Goal: Task Accomplishment & Management: Manage account settings

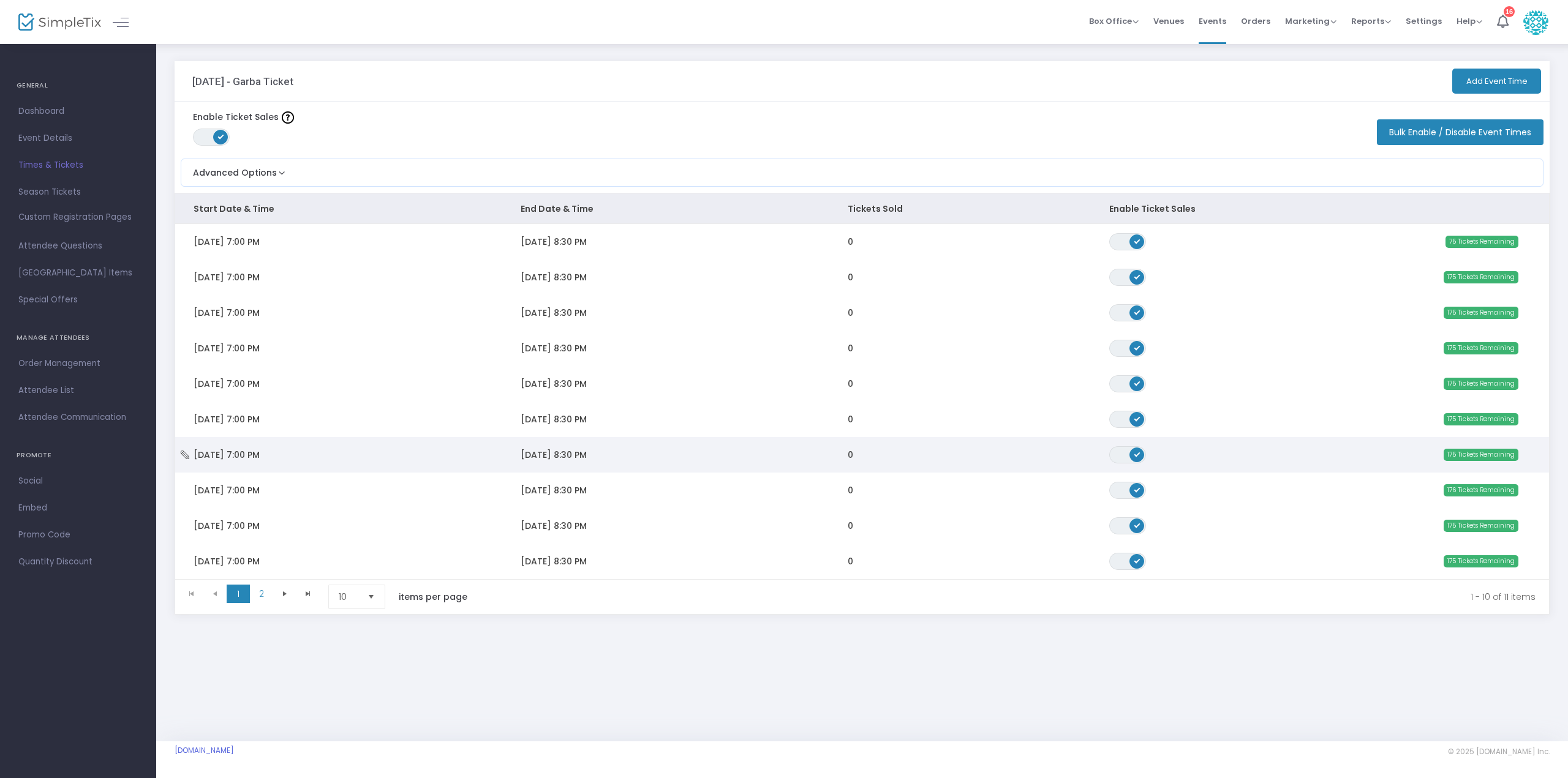
click at [382, 437] on tbody "[DATE] 7:00 PM [DATE] 8:30 PM 0 ON OFF 75 Tickets Remaining [DATE] 7:00 PM [DAT…" at bounding box center [862, 402] width 1374 height 355
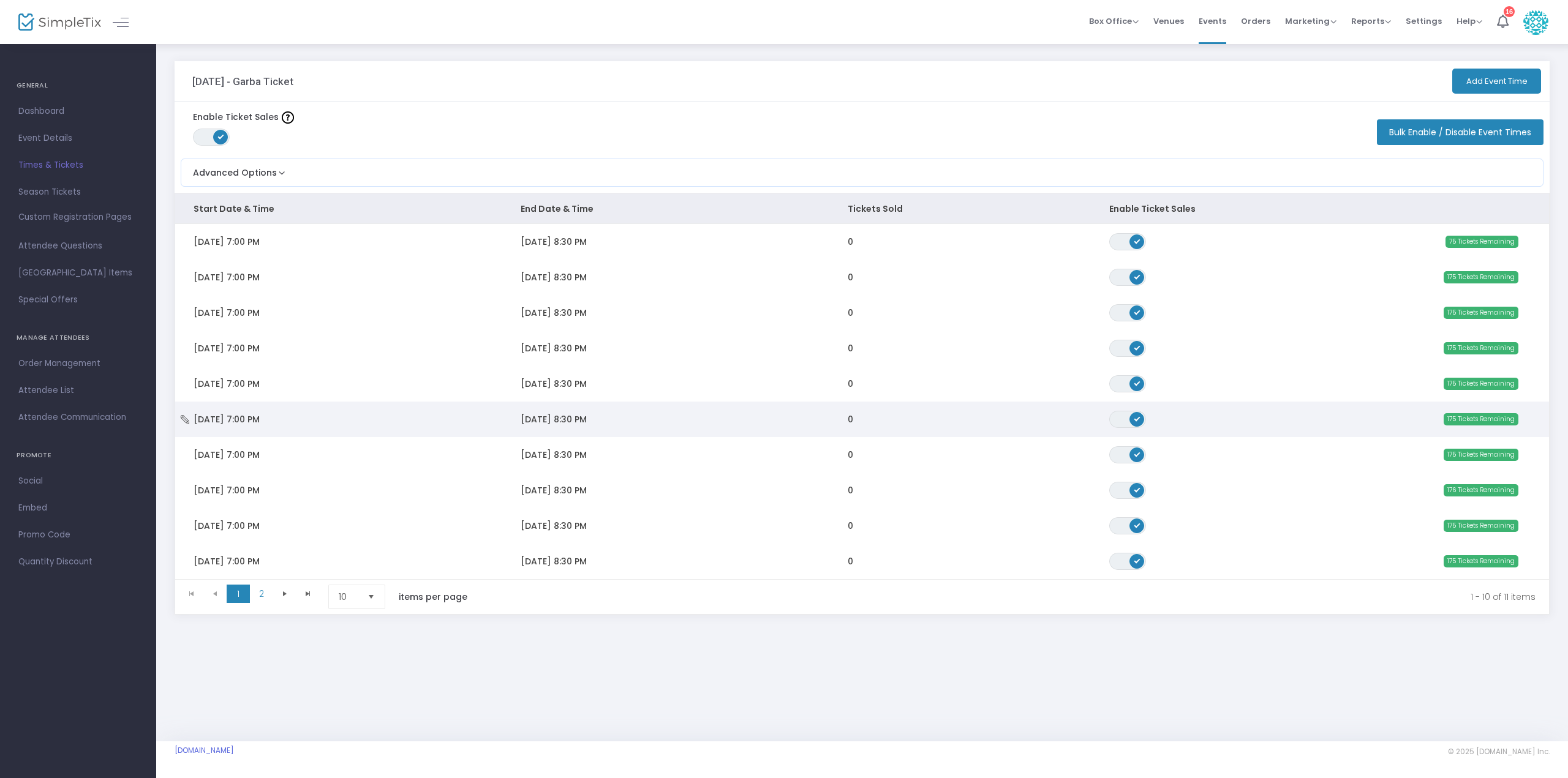
click at [323, 430] on td "[DATE] 7:00 PM" at bounding box center [339, 419] width 327 height 36
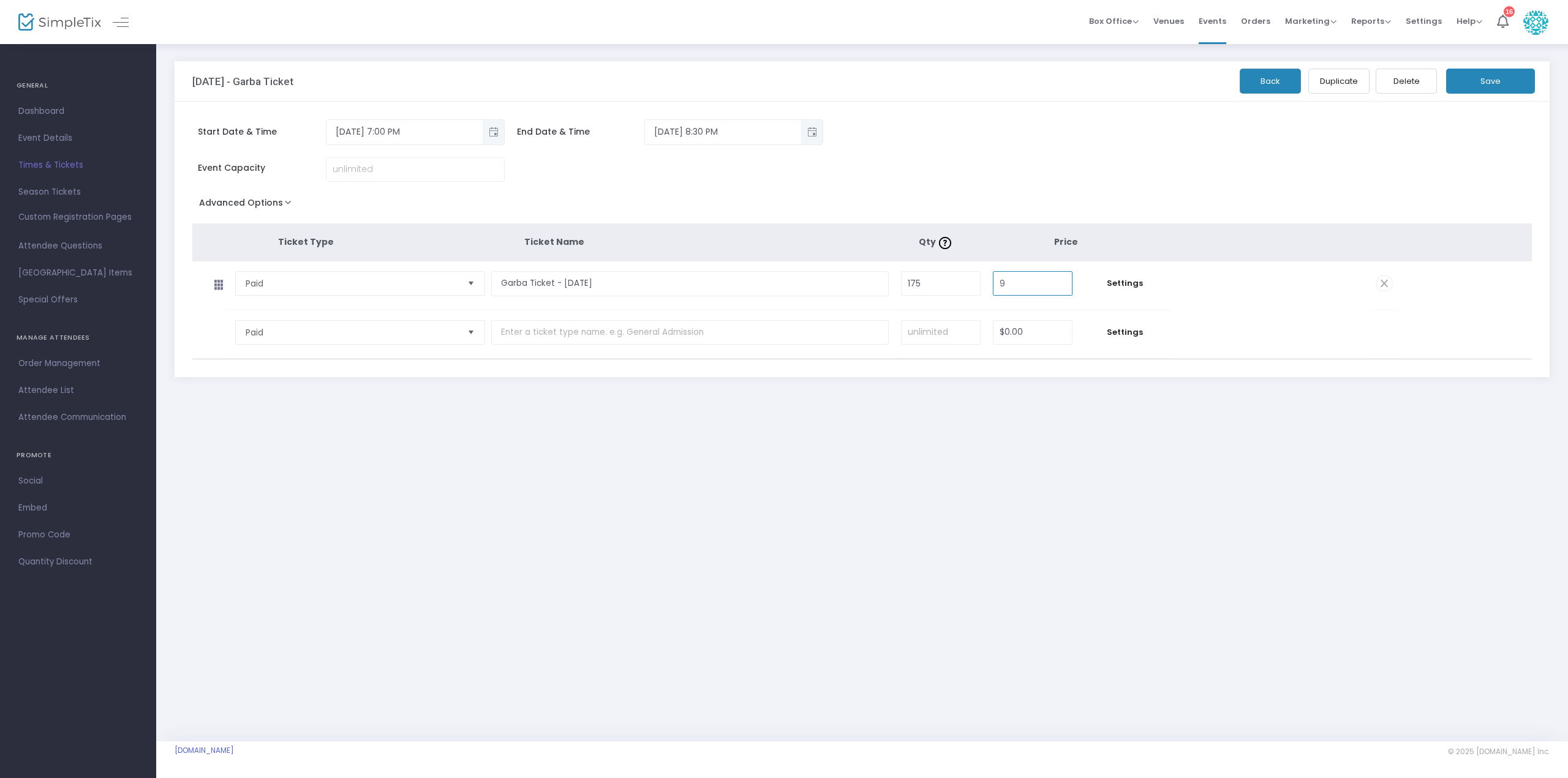
click at [1038, 281] on input "9" at bounding box center [1033, 283] width 79 height 24
type input "$10.00"
click at [1514, 82] on button "Save" at bounding box center [1490, 81] width 89 height 25
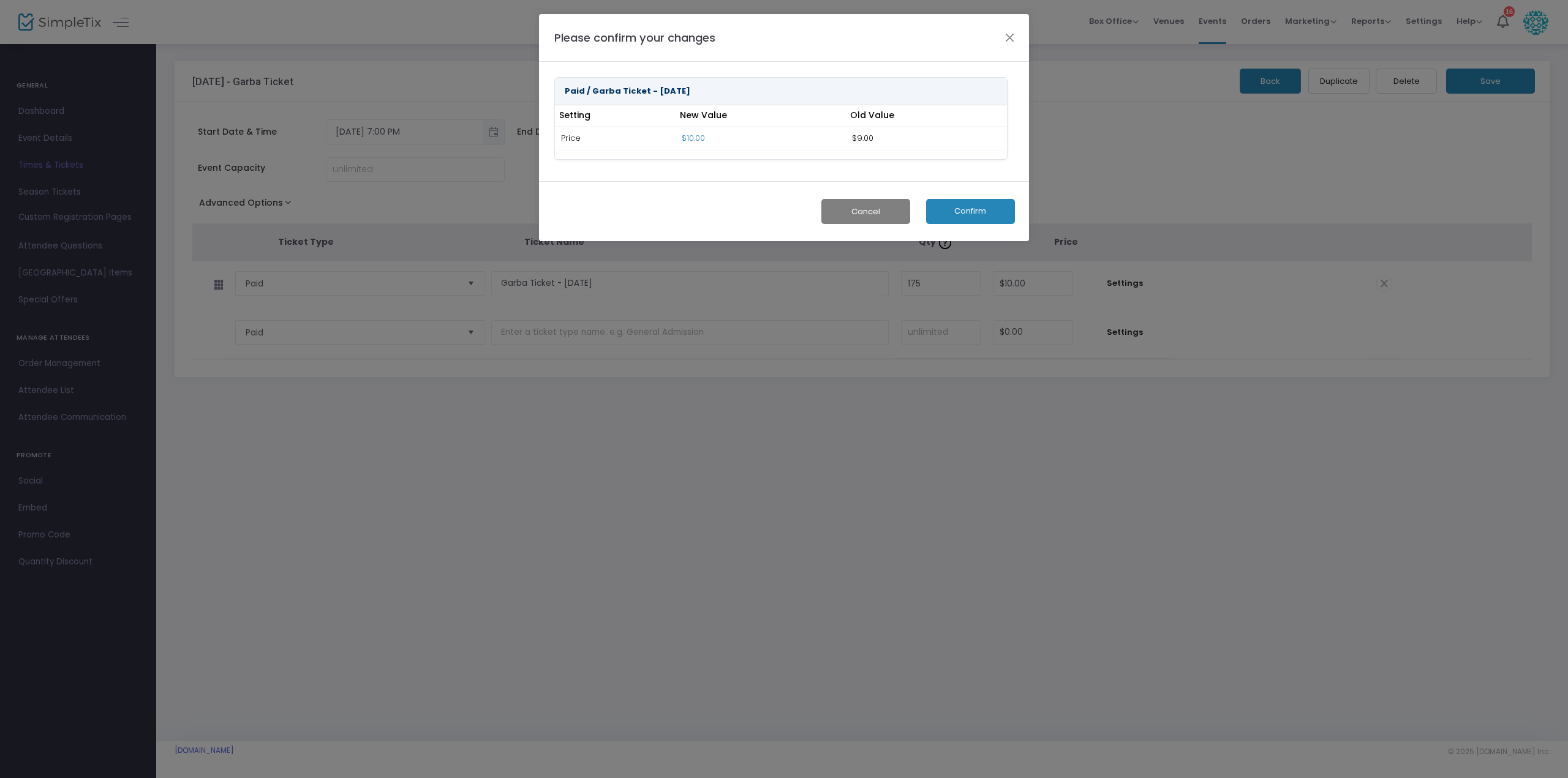
click at [961, 212] on button "Confirm" at bounding box center [971, 211] width 89 height 25
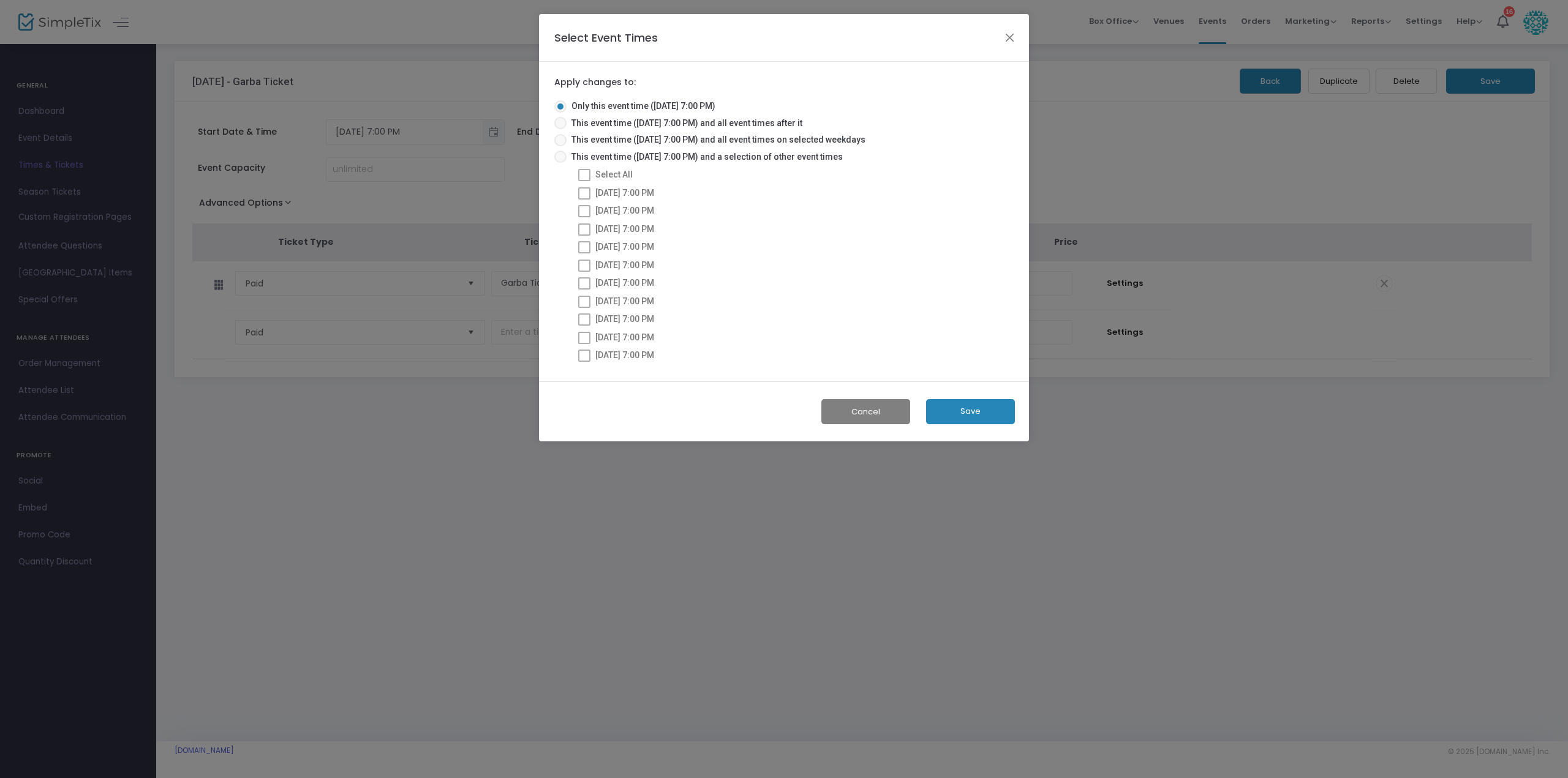
click at [966, 410] on button "Save" at bounding box center [971, 412] width 89 height 25
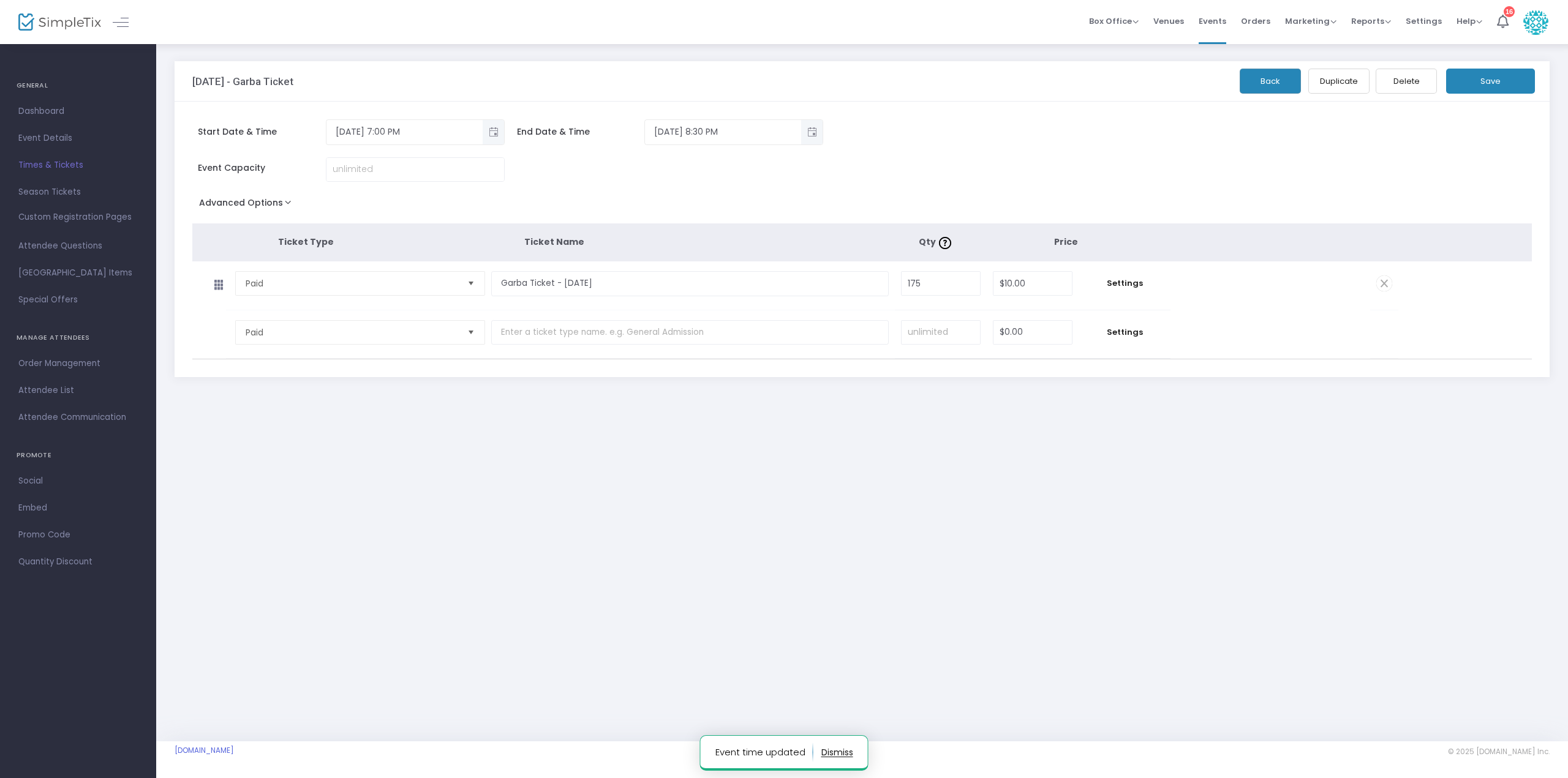
click at [1273, 66] on div "Back Duplicate Delete Save" at bounding box center [1401, 77] width 272 height 32
click at [1272, 76] on button "Back" at bounding box center [1271, 81] width 61 height 25
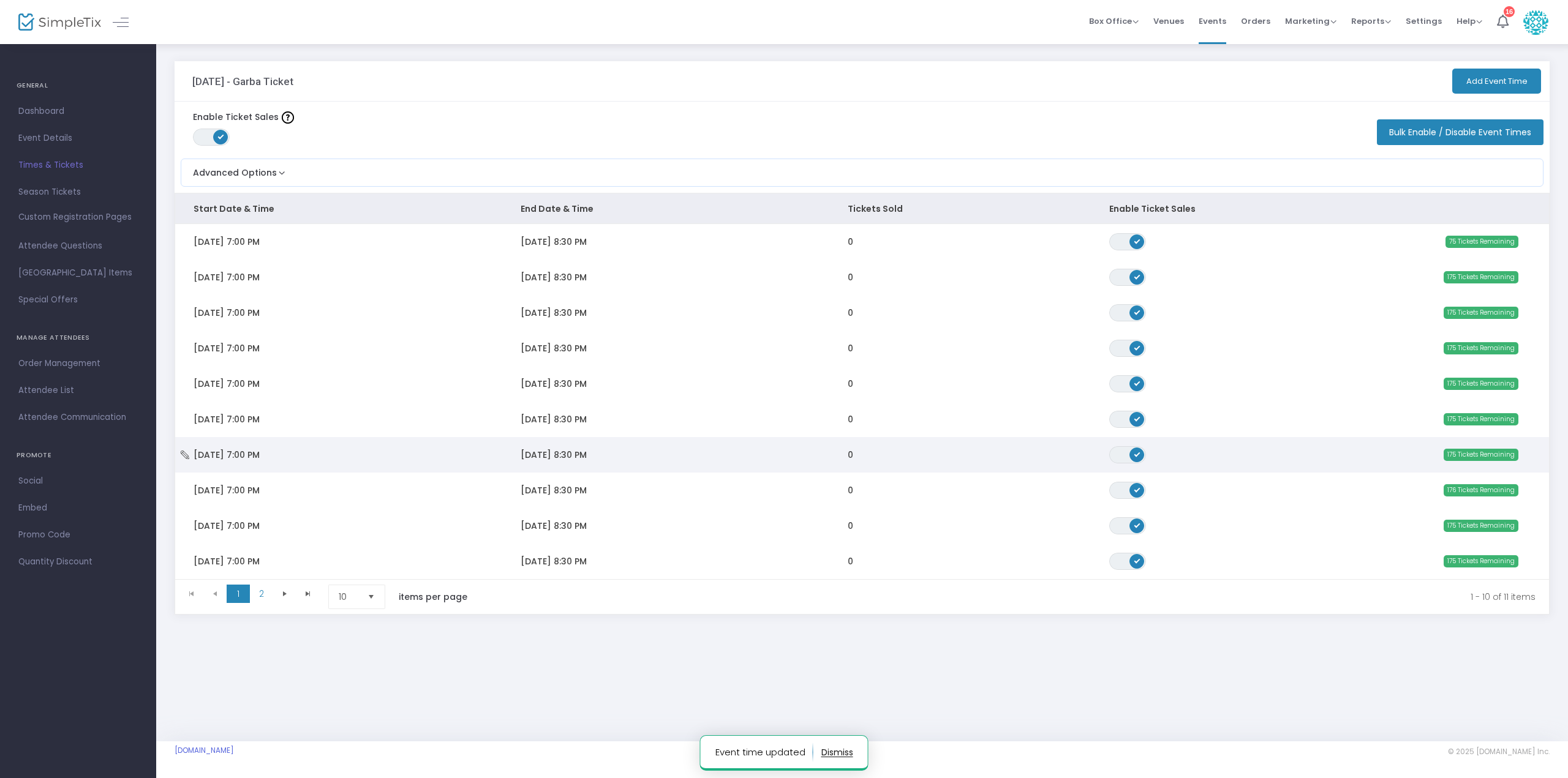
click at [587, 454] on span "[DATE] 8:30 PM" at bounding box center [553, 454] width 66 height 12
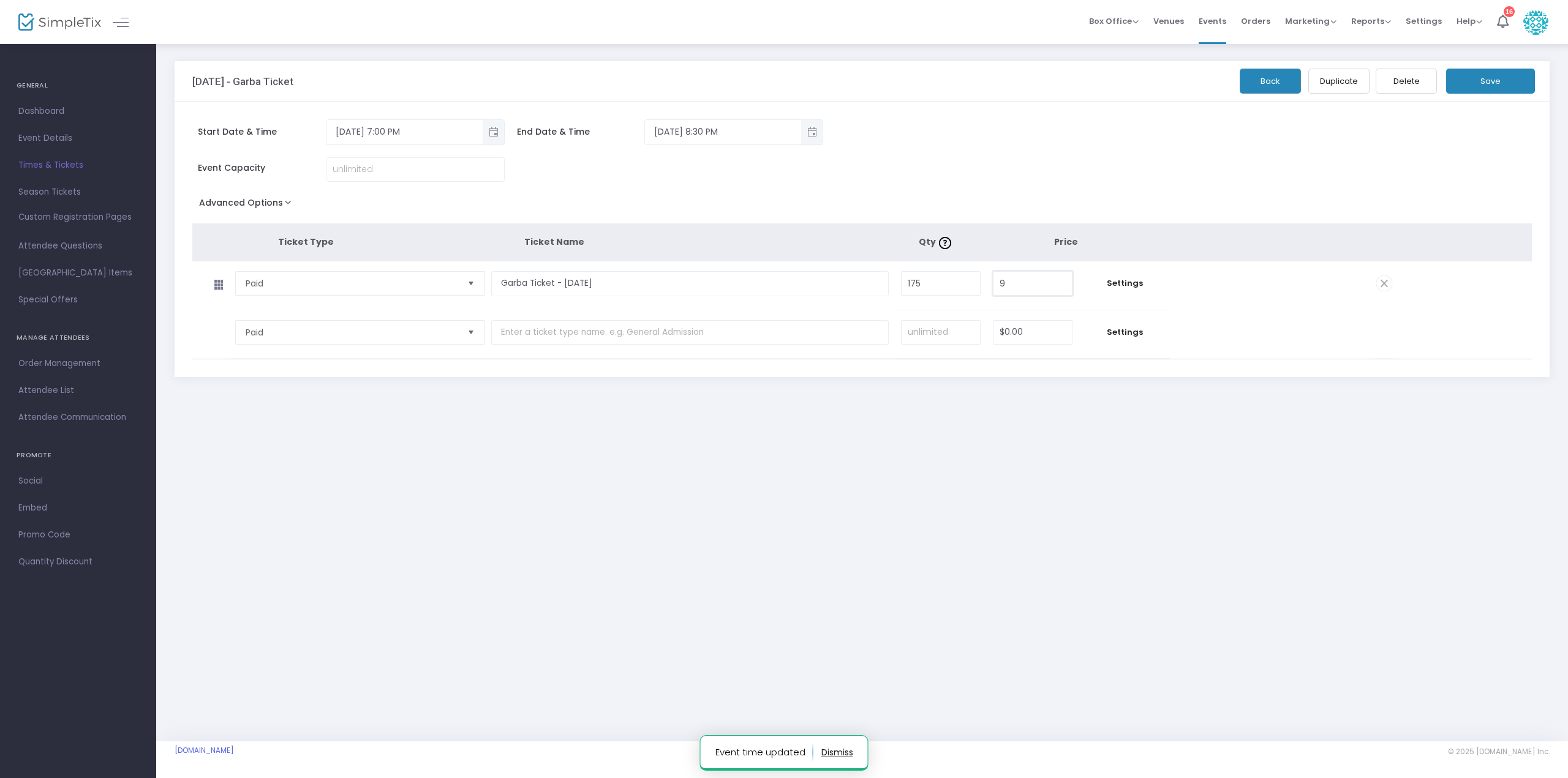
click at [1026, 283] on input "9" at bounding box center [1033, 283] width 79 height 24
type input "$10.00"
click at [1492, 66] on div "Back Duplicate Delete Save" at bounding box center [1401, 77] width 272 height 32
click at [1490, 80] on button "Save" at bounding box center [1490, 81] width 89 height 25
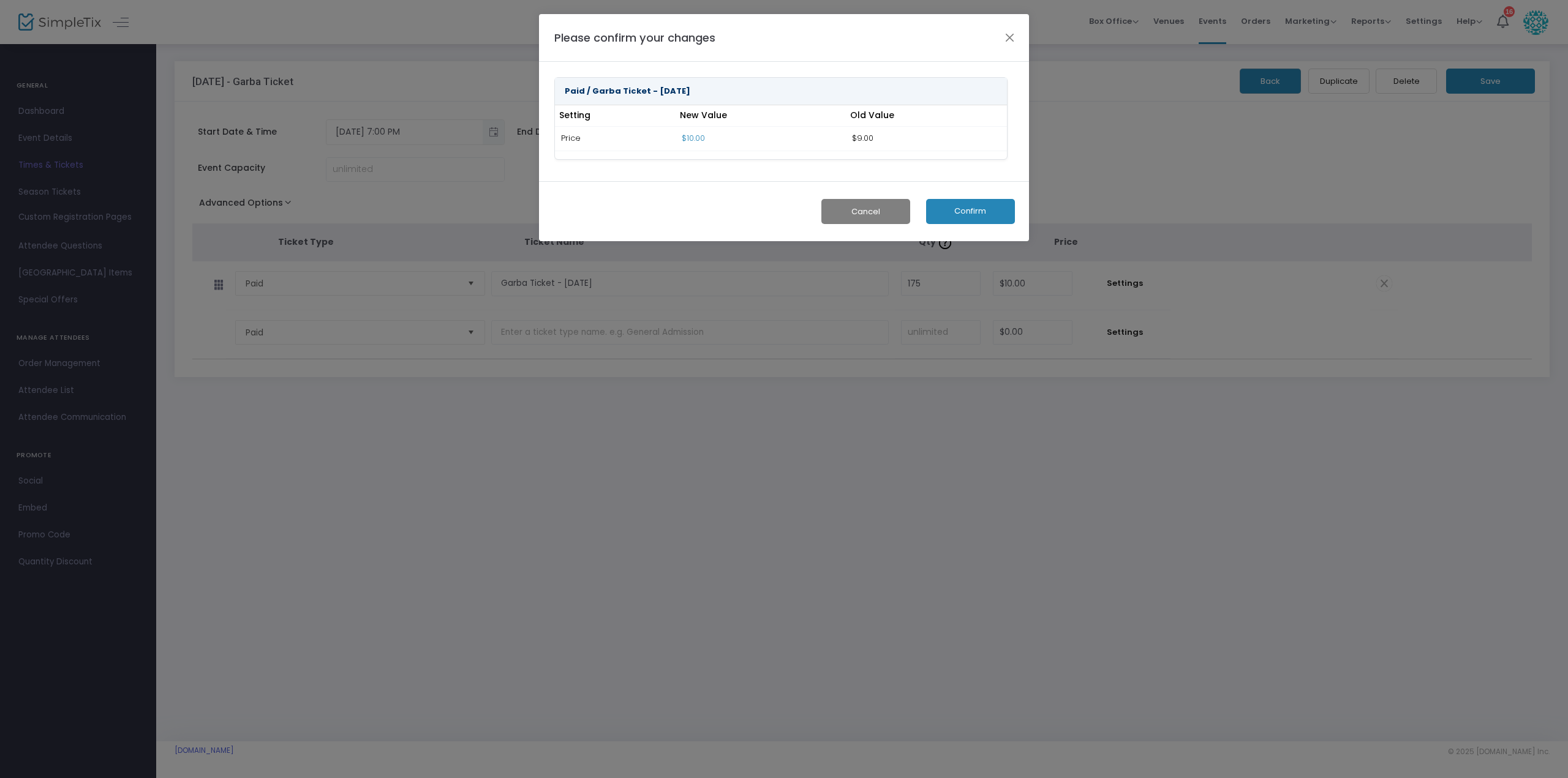
click at [976, 201] on button "Confirm" at bounding box center [971, 211] width 89 height 25
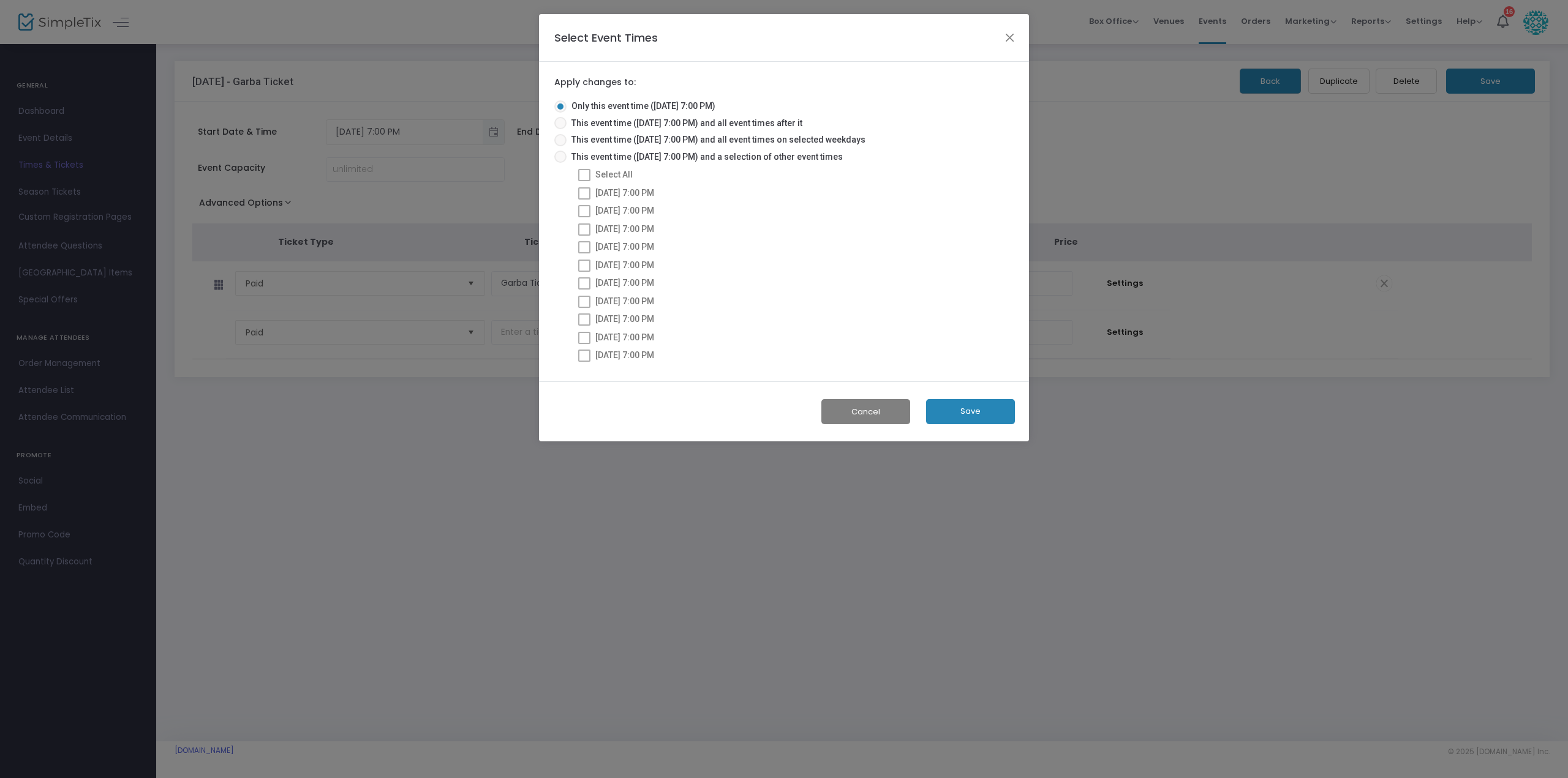
click at [959, 404] on button "Save" at bounding box center [971, 412] width 89 height 25
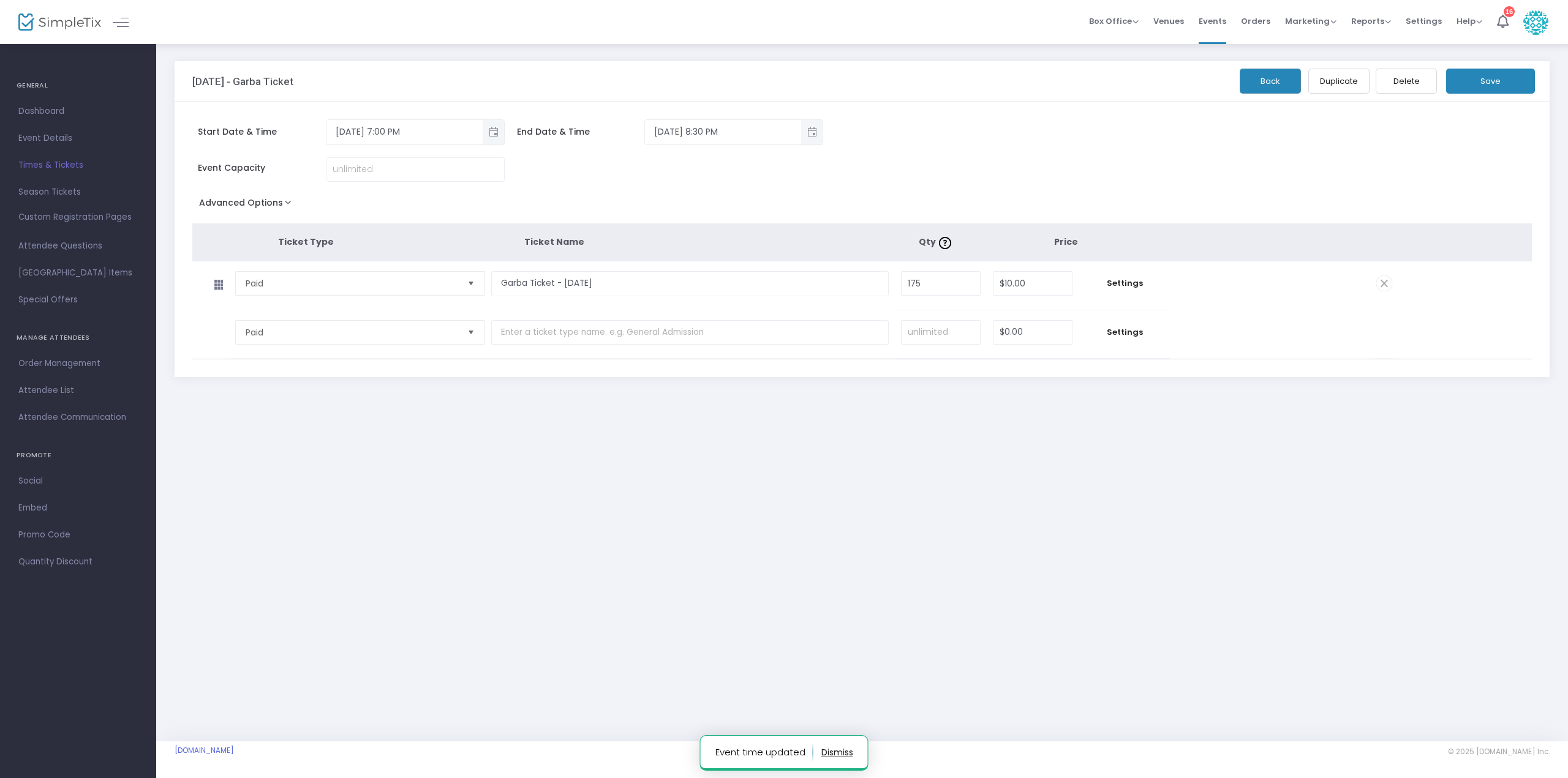
click at [1266, 84] on button "Back" at bounding box center [1271, 81] width 61 height 25
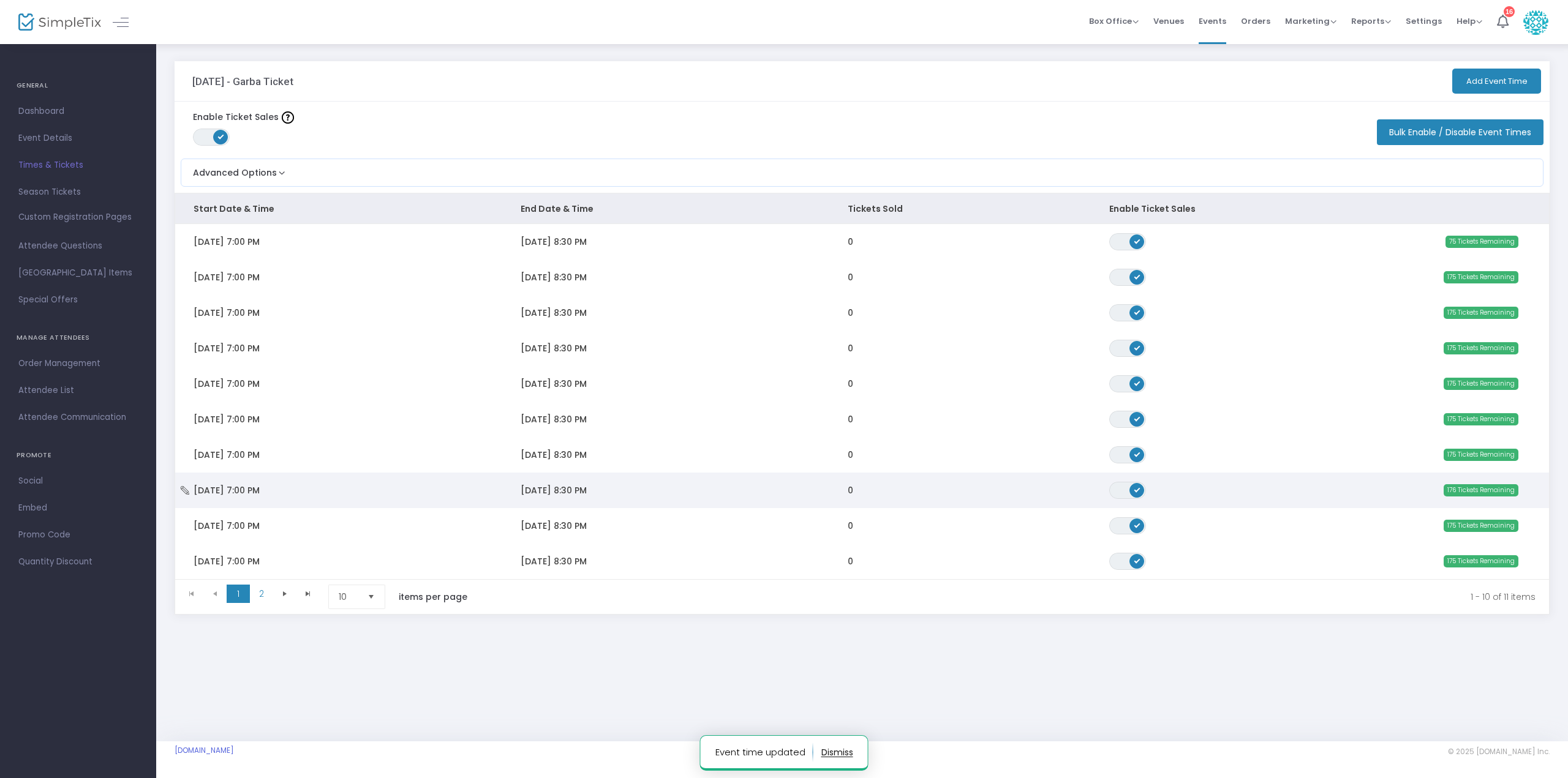
click at [606, 487] on td "[DATE] 8:30 PM" at bounding box center [666, 491] width 327 height 36
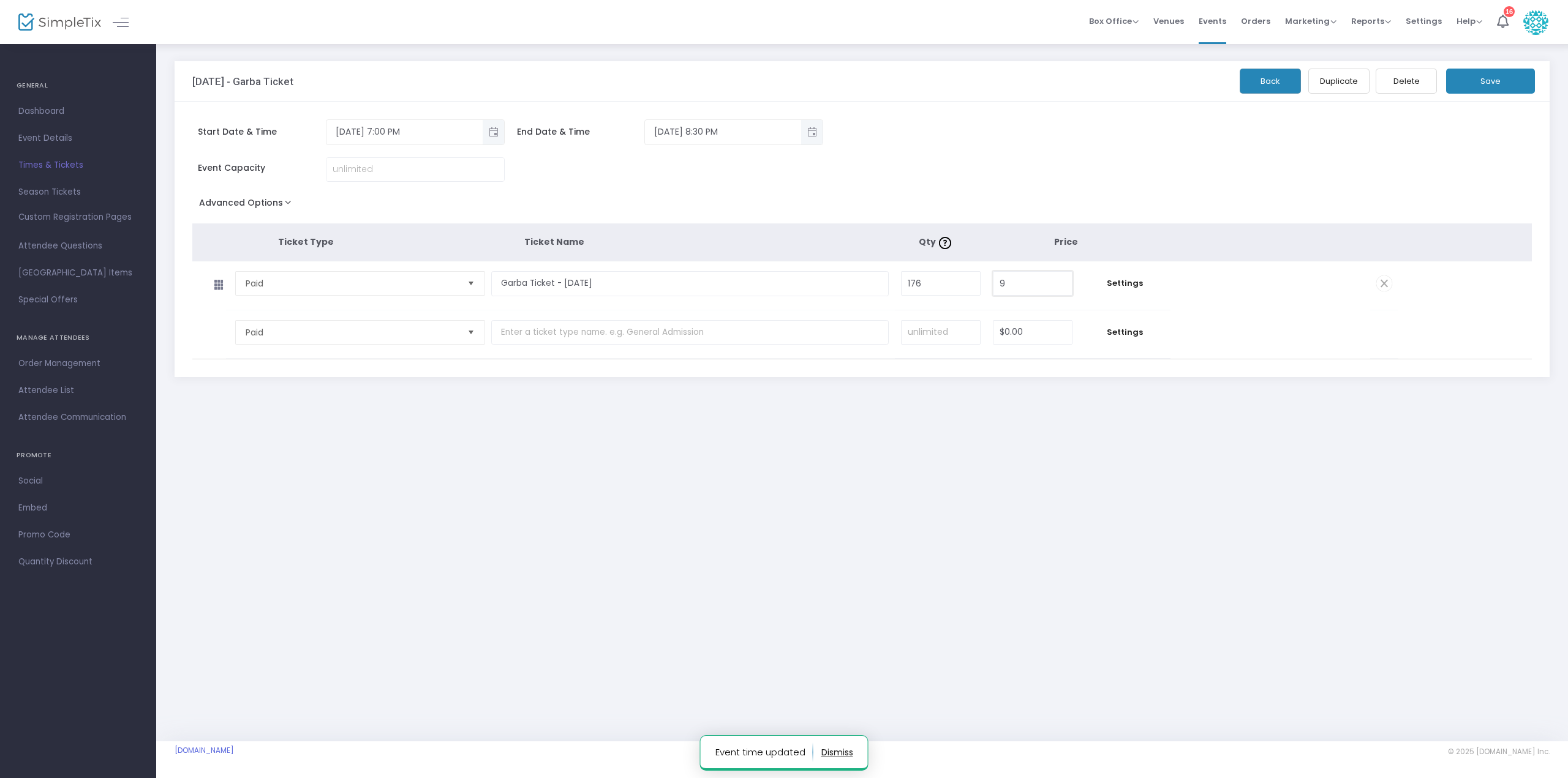
click at [1053, 280] on input "9" at bounding box center [1033, 283] width 79 height 24
type input "$10.00"
click at [953, 284] on input "176" at bounding box center [941, 283] width 79 height 24
click at [946, 281] on input "176" at bounding box center [941, 283] width 79 height 24
drag, startPoint x: 944, startPoint y: 277, endPoint x: 868, endPoint y: 277, distance: 76.0
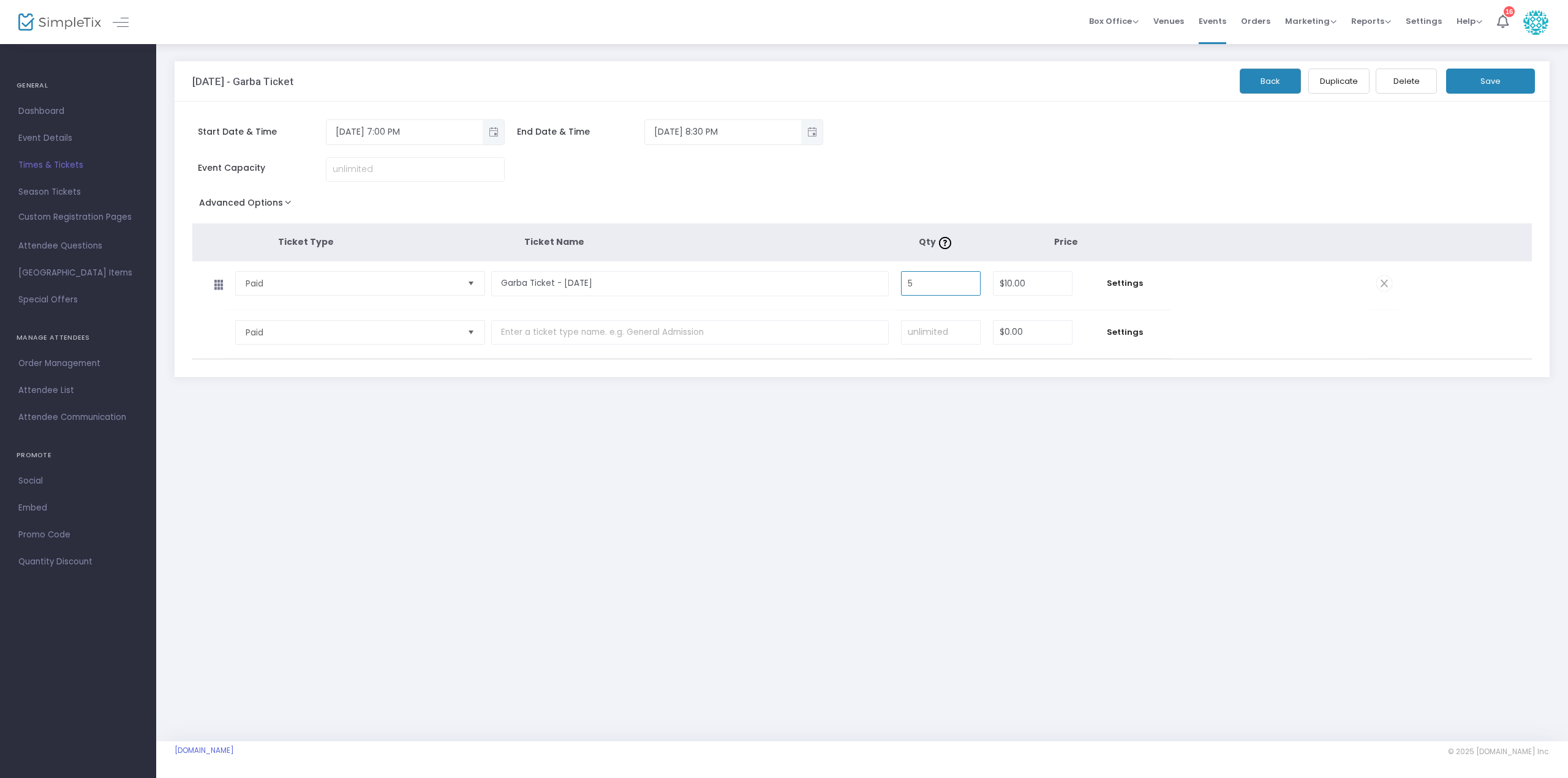
click at [868, 277] on tr "Paid Required. Garba Ticket - [DATE] Required. 5 Required. $10.00 Required. Set…" at bounding box center [795, 286] width 1206 height 49
type input "175"
click at [1094, 163] on div "Start Date & Time [DATE] 7:00 PM End Date & Time [DATE] 8:30 PM Event Capacity …" at bounding box center [862, 239] width 1375 height 276
click at [1491, 78] on button "Save" at bounding box center [1490, 81] width 89 height 25
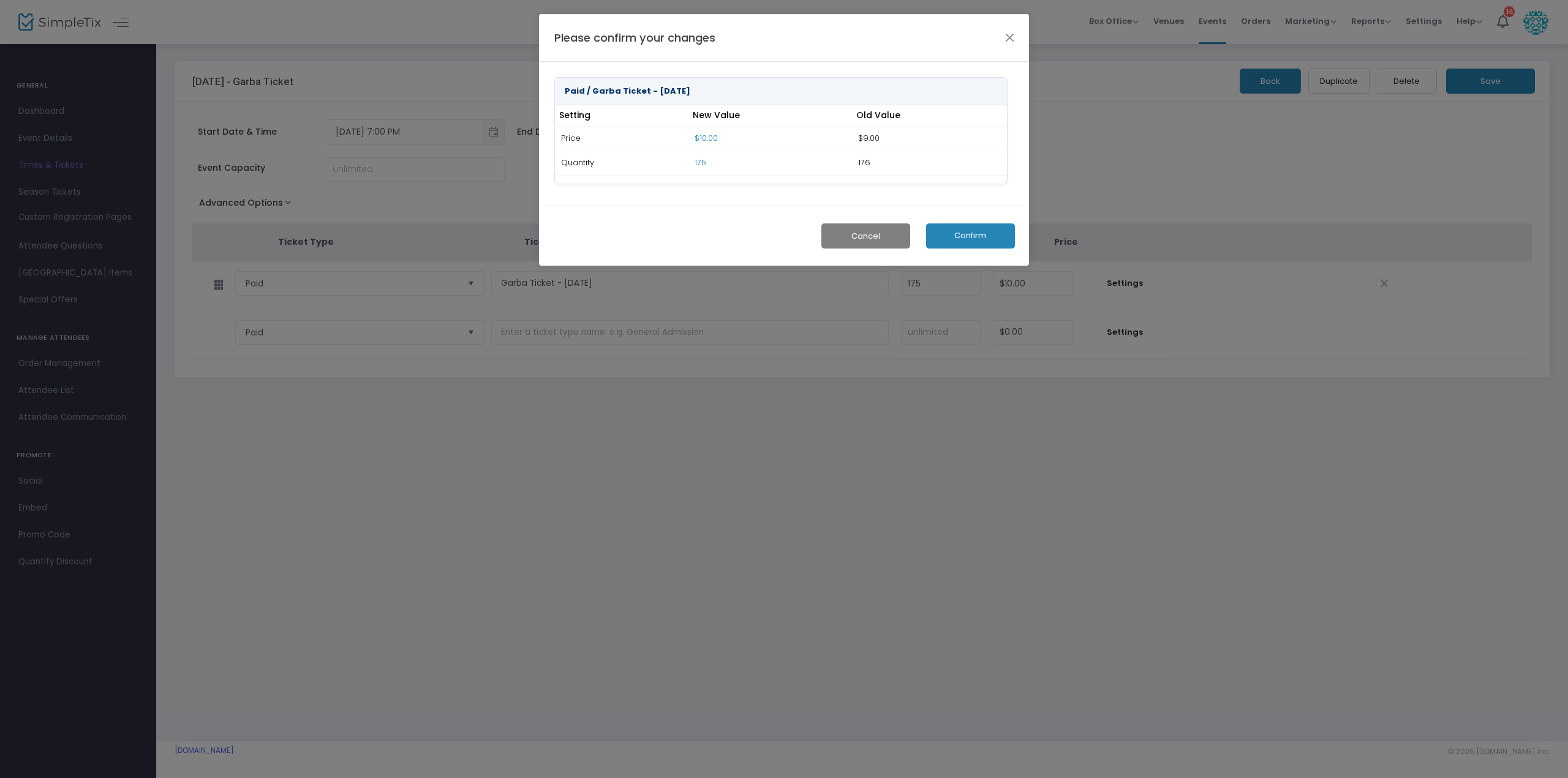
click at [990, 240] on button "Confirm" at bounding box center [971, 236] width 89 height 25
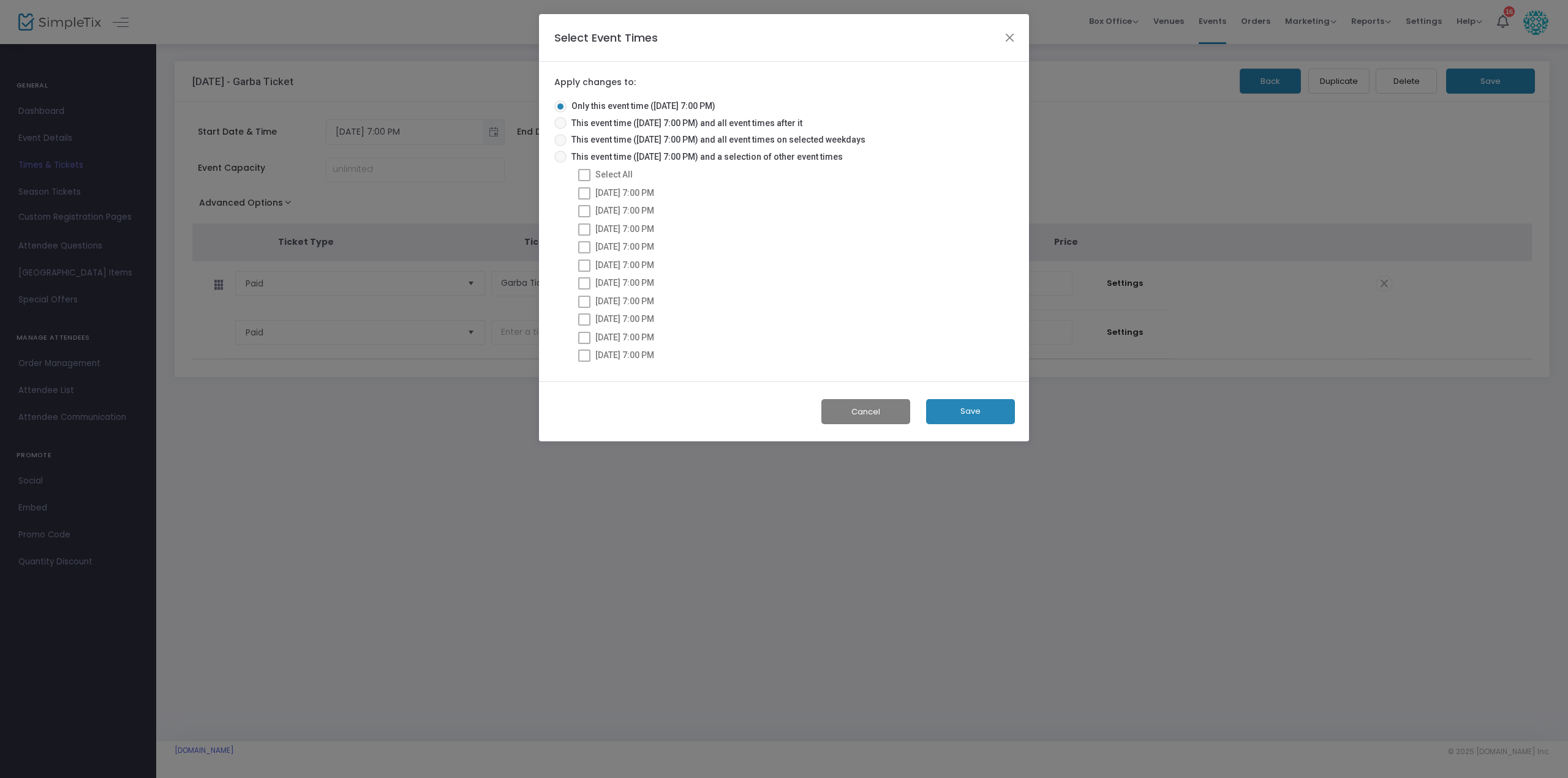
click at [953, 407] on button "Save" at bounding box center [971, 412] width 89 height 25
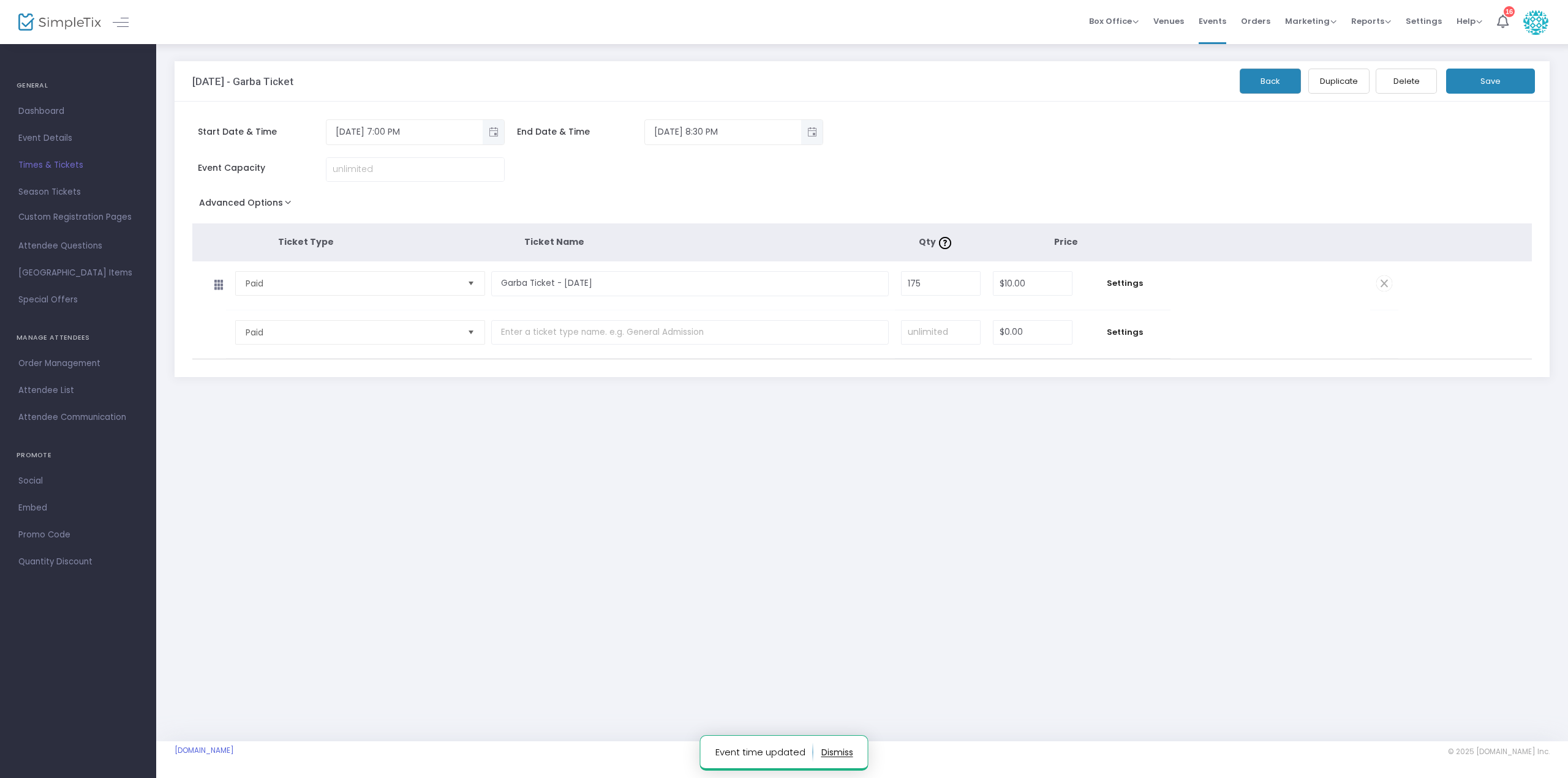
click at [1272, 81] on button "Back" at bounding box center [1271, 81] width 61 height 25
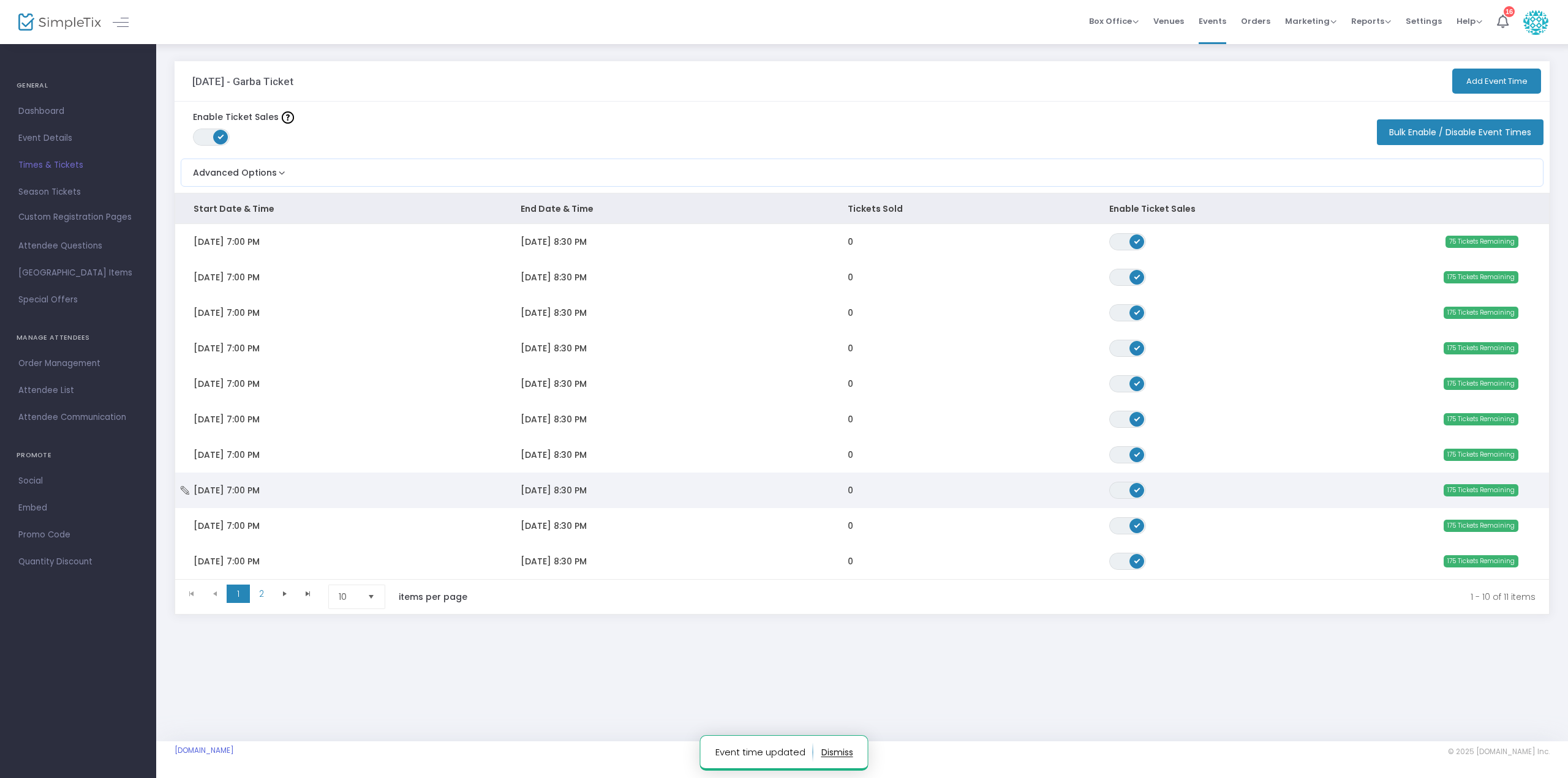
click at [678, 490] on td "[DATE] 8:30 PM" at bounding box center [666, 491] width 327 height 36
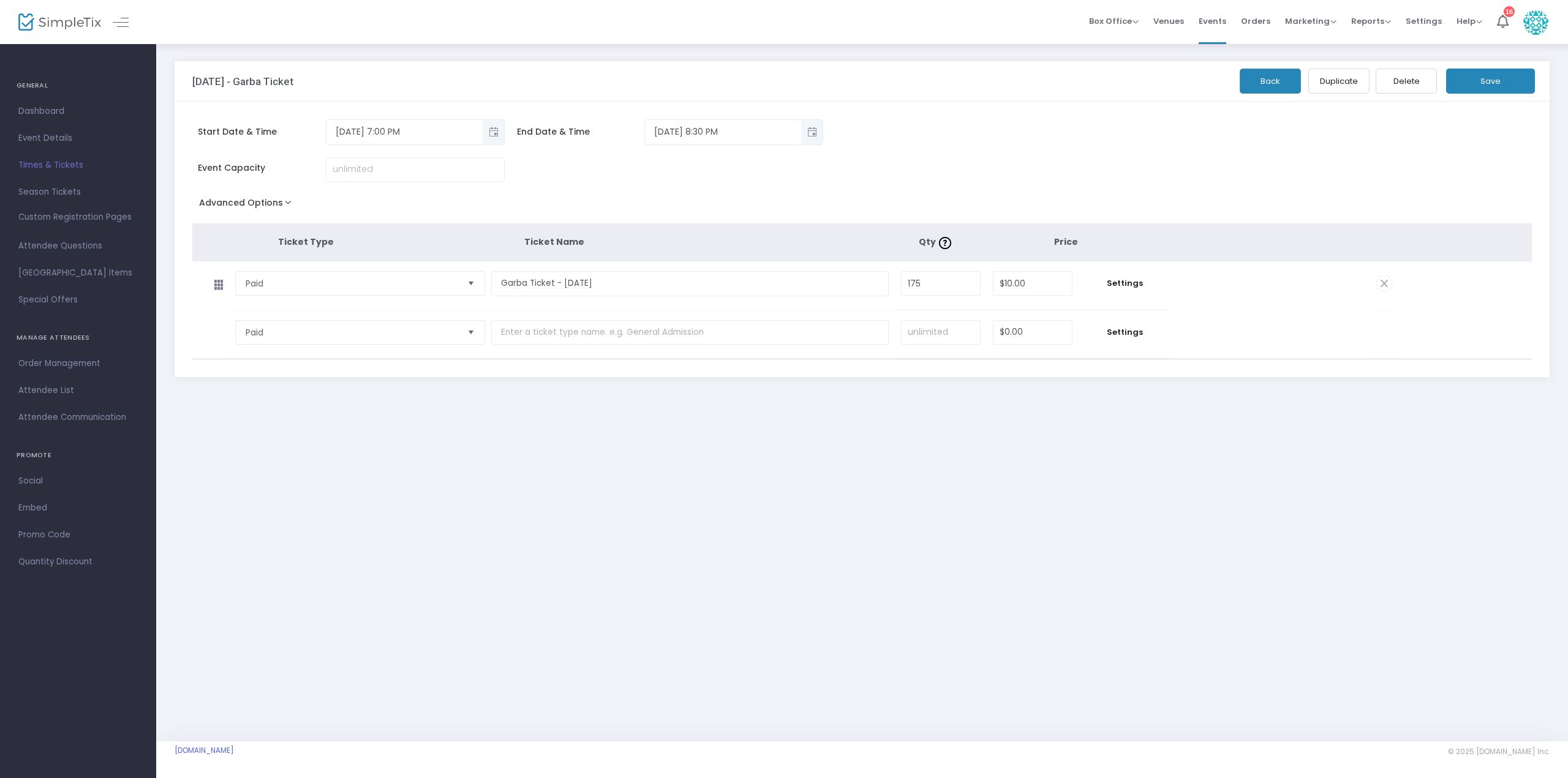
click at [1269, 83] on button "Back" at bounding box center [1271, 81] width 61 height 25
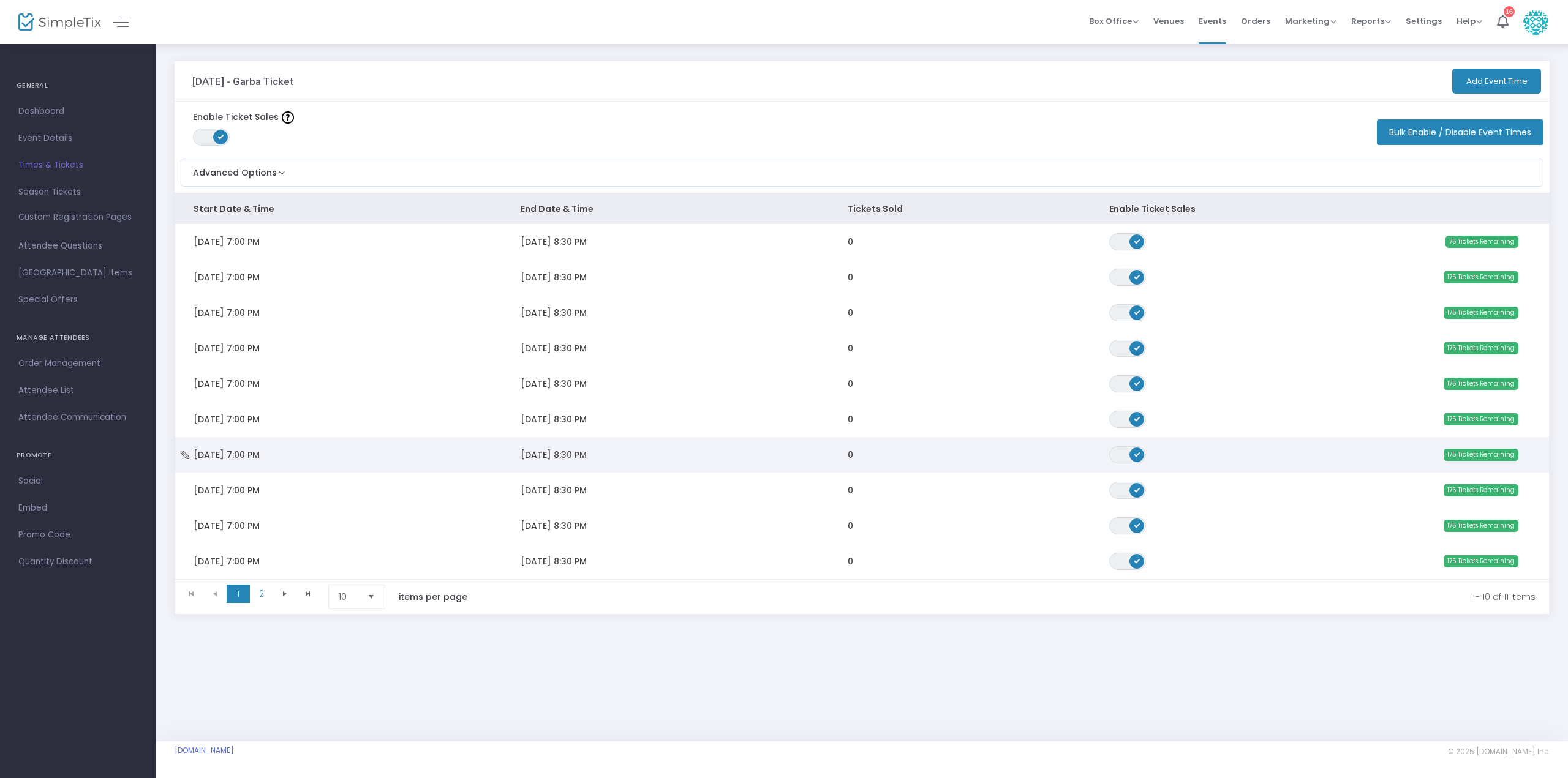
click at [606, 448] on td "[DATE] 8:30 PM" at bounding box center [666, 455] width 327 height 36
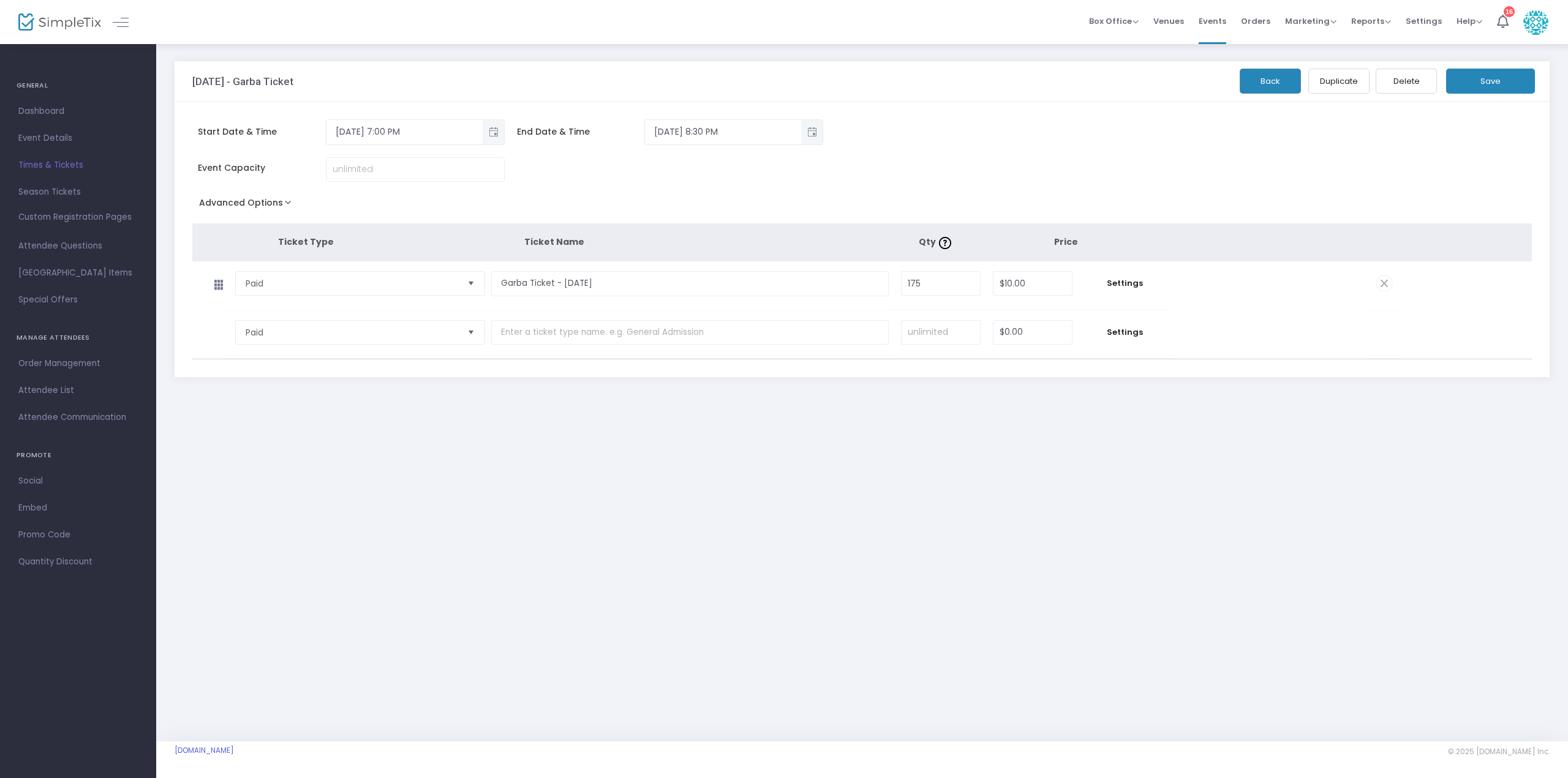
click at [1279, 79] on button "Back" at bounding box center [1271, 81] width 61 height 25
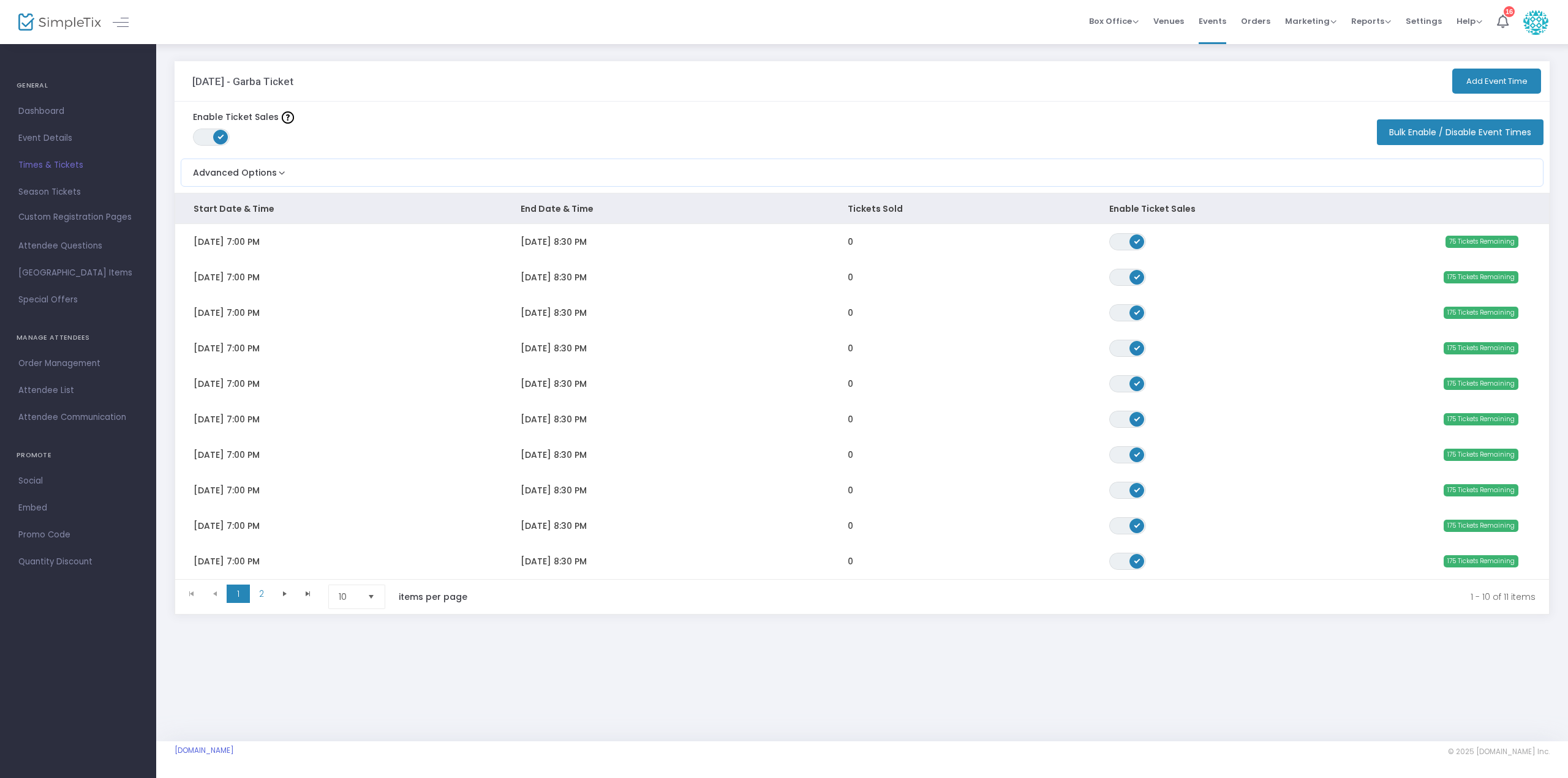
click at [652, 452] on td "[DATE] 8:30 PM" at bounding box center [666, 455] width 327 height 36
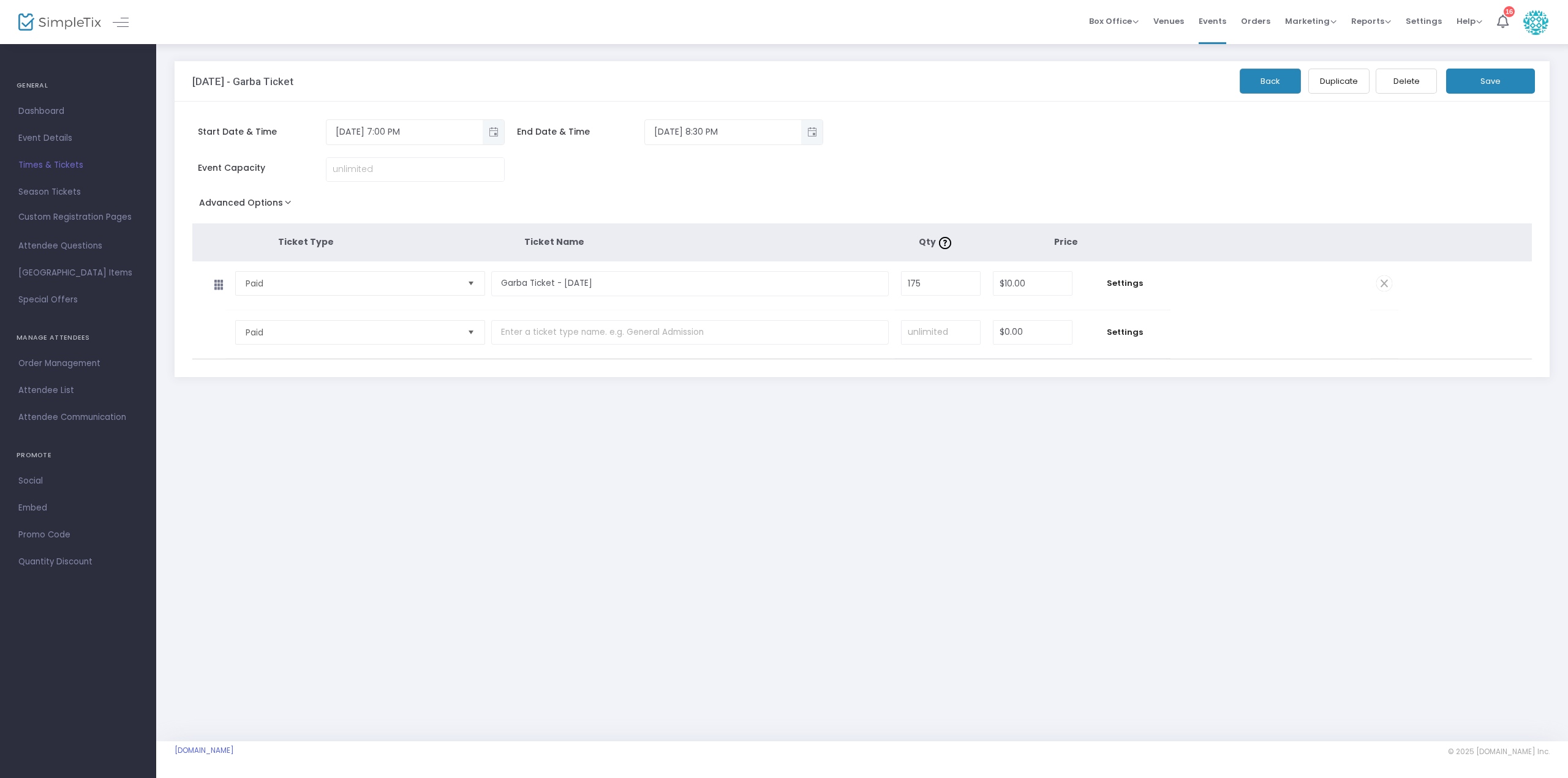
click at [1254, 86] on button "Back" at bounding box center [1271, 81] width 61 height 25
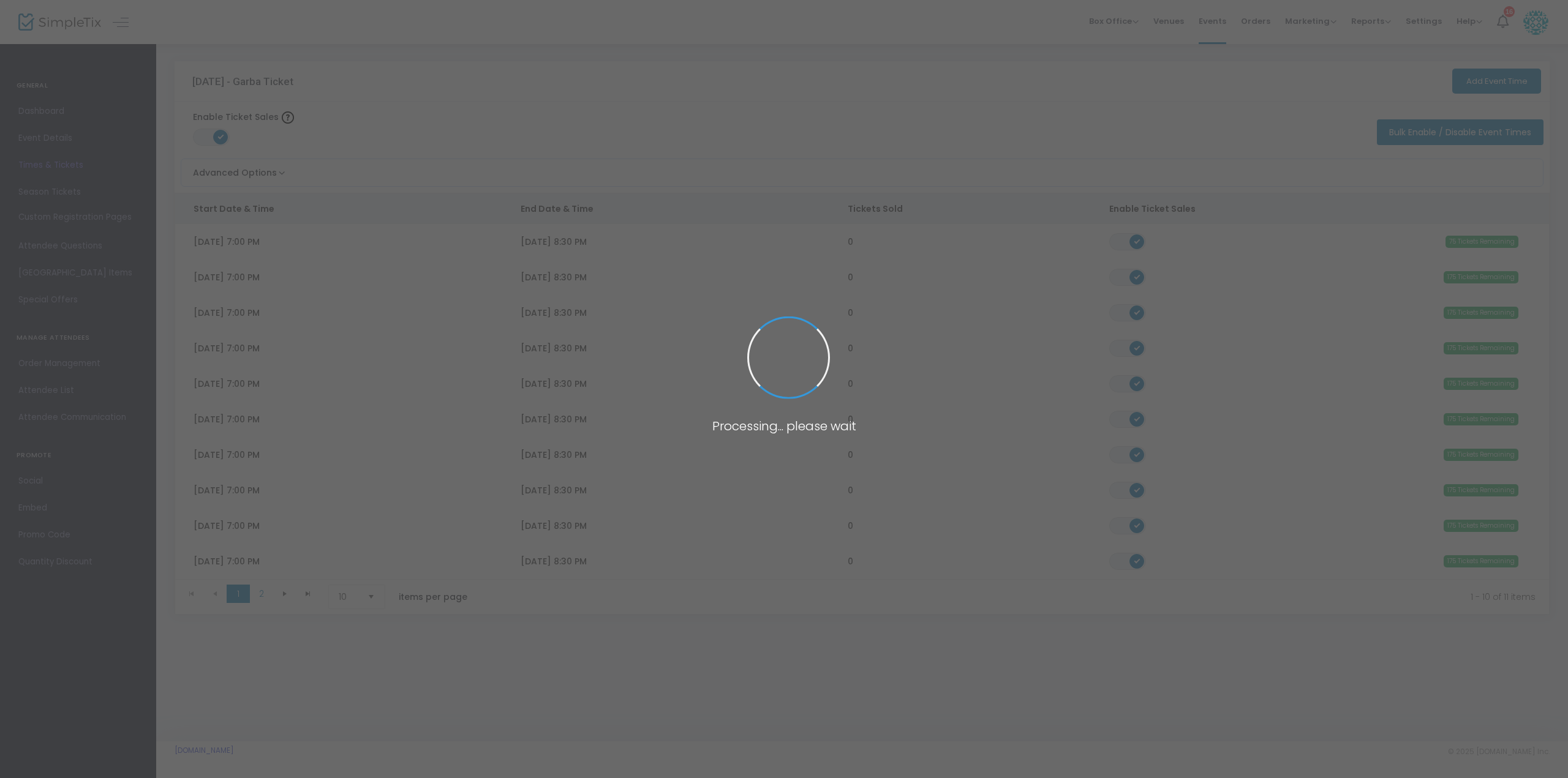
click at [627, 529] on td "[DATE] 8:30 PM" at bounding box center [666, 526] width 327 height 36
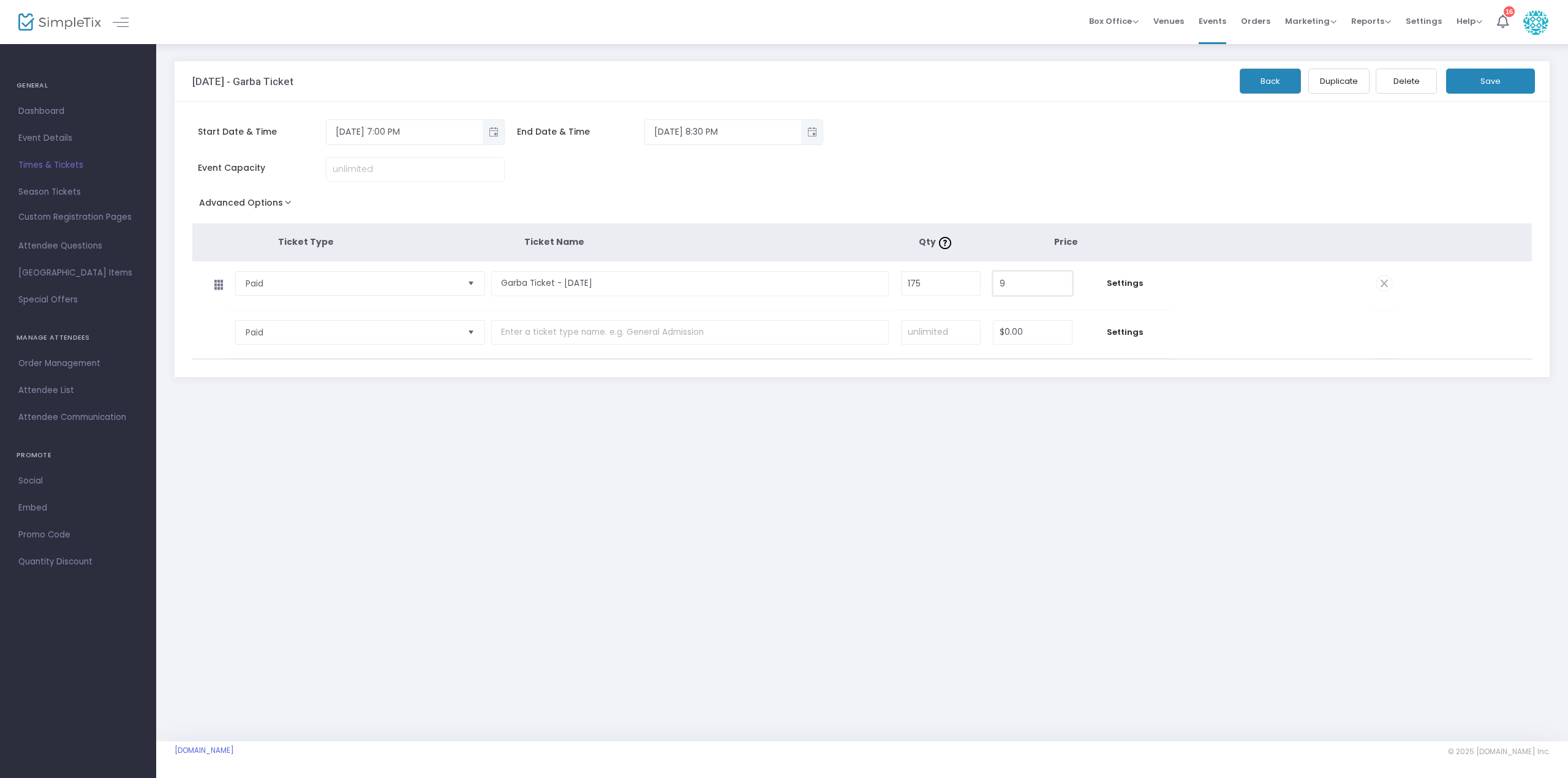
click at [1041, 288] on input "9" at bounding box center [1033, 283] width 79 height 24
type input "$10.00"
click at [1053, 209] on div "Advanced Options Event Time Title Mobile eTicket color #FFFFFF Venue Name * [DE…" at bounding box center [862, 205] width 1340 height 22
click at [1478, 81] on button "Save" at bounding box center [1490, 81] width 89 height 25
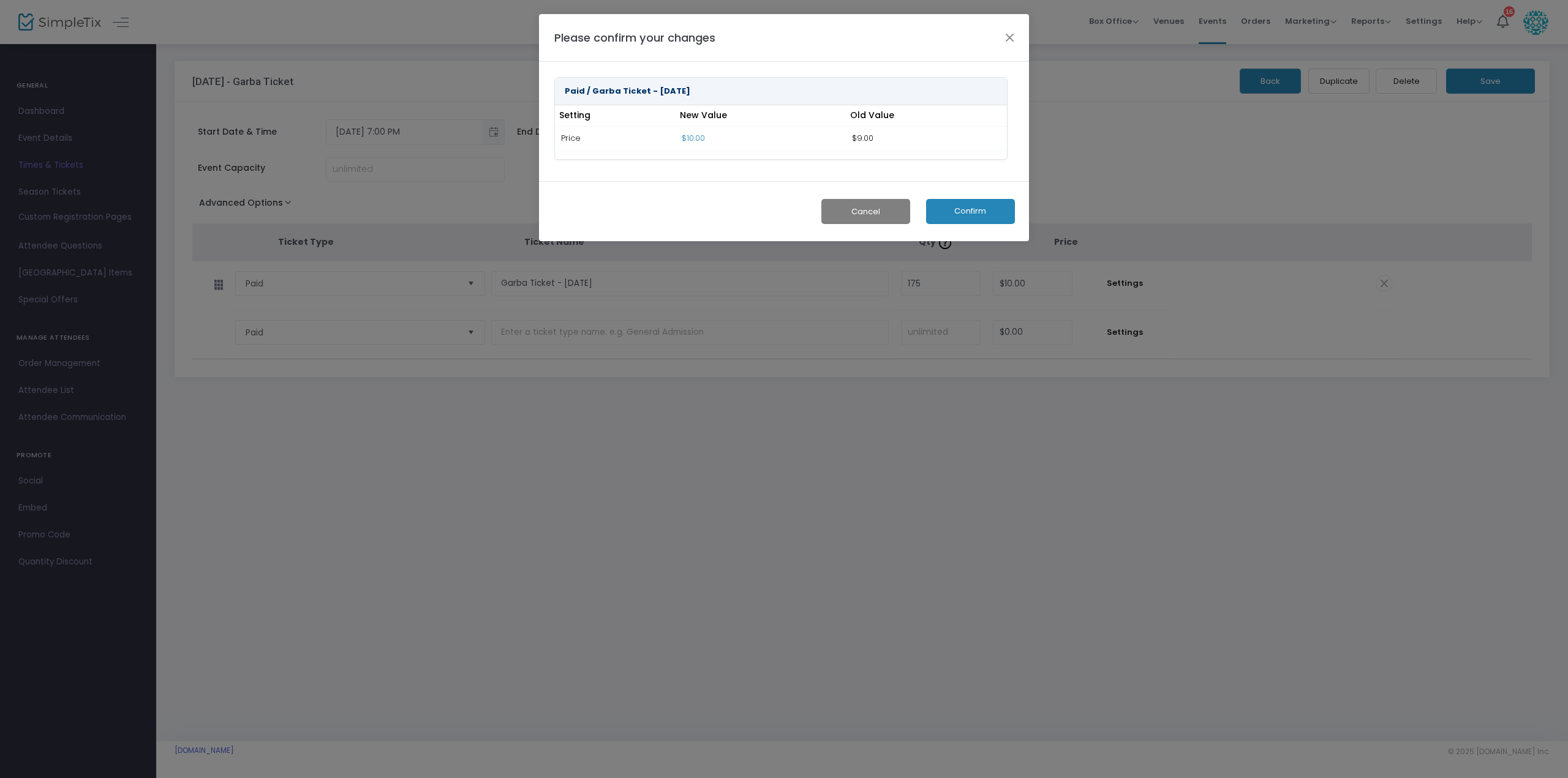
click at [974, 201] on button "Confirm" at bounding box center [971, 211] width 89 height 25
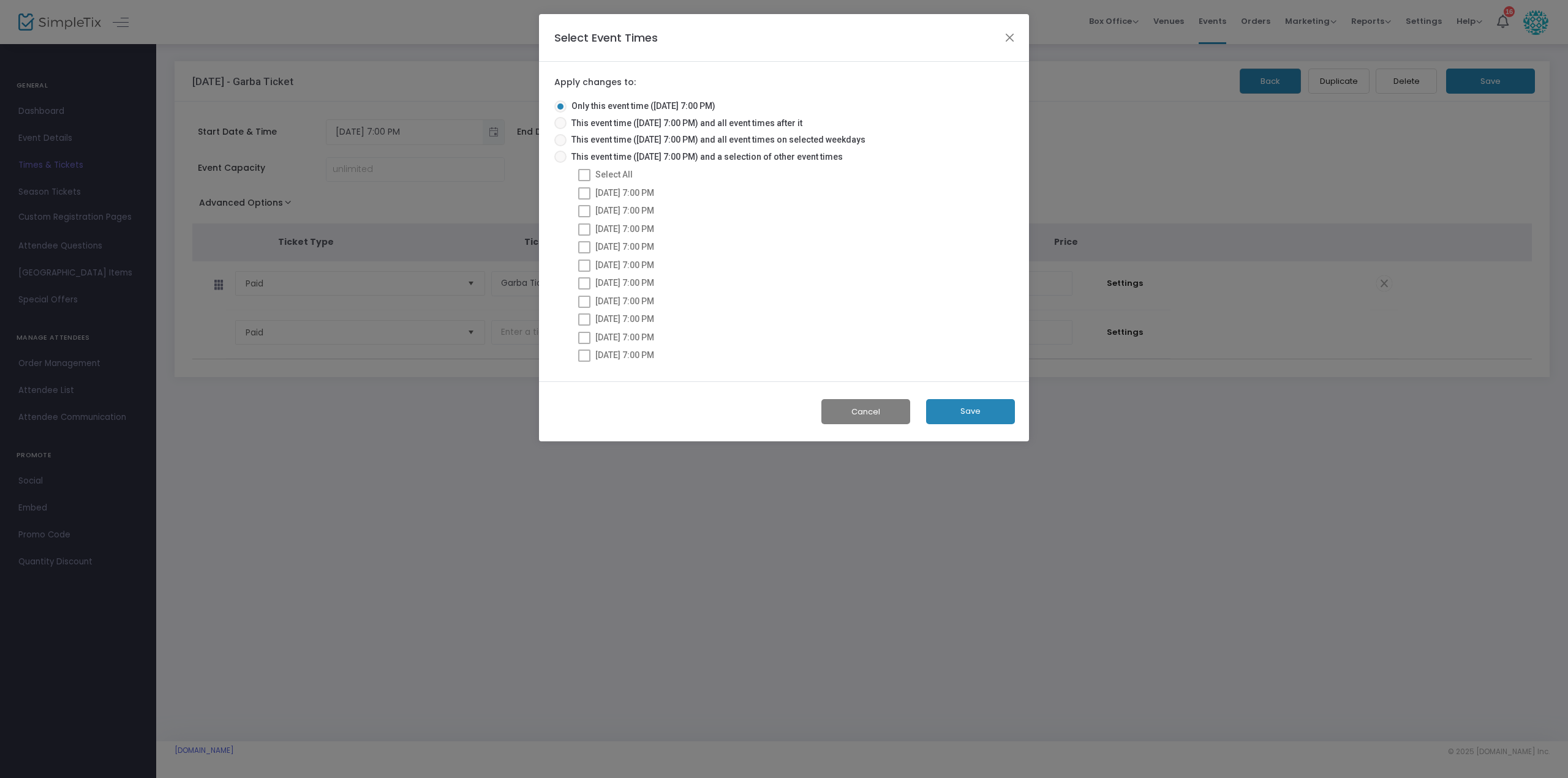
click at [984, 414] on button "Save" at bounding box center [971, 412] width 89 height 25
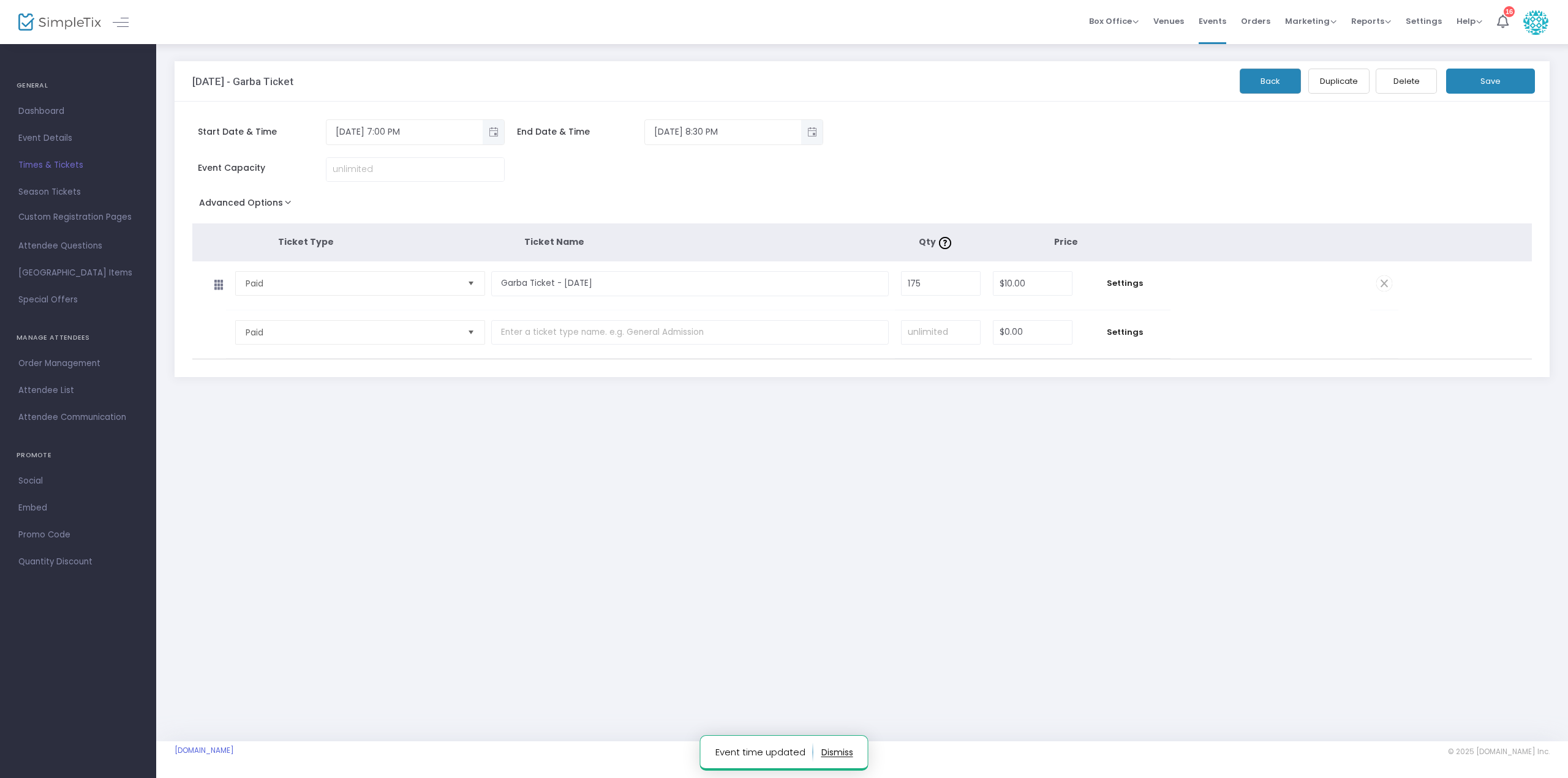
click at [1275, 92] on button "Back" at bounding box center [1271, 81] width 61 height 25
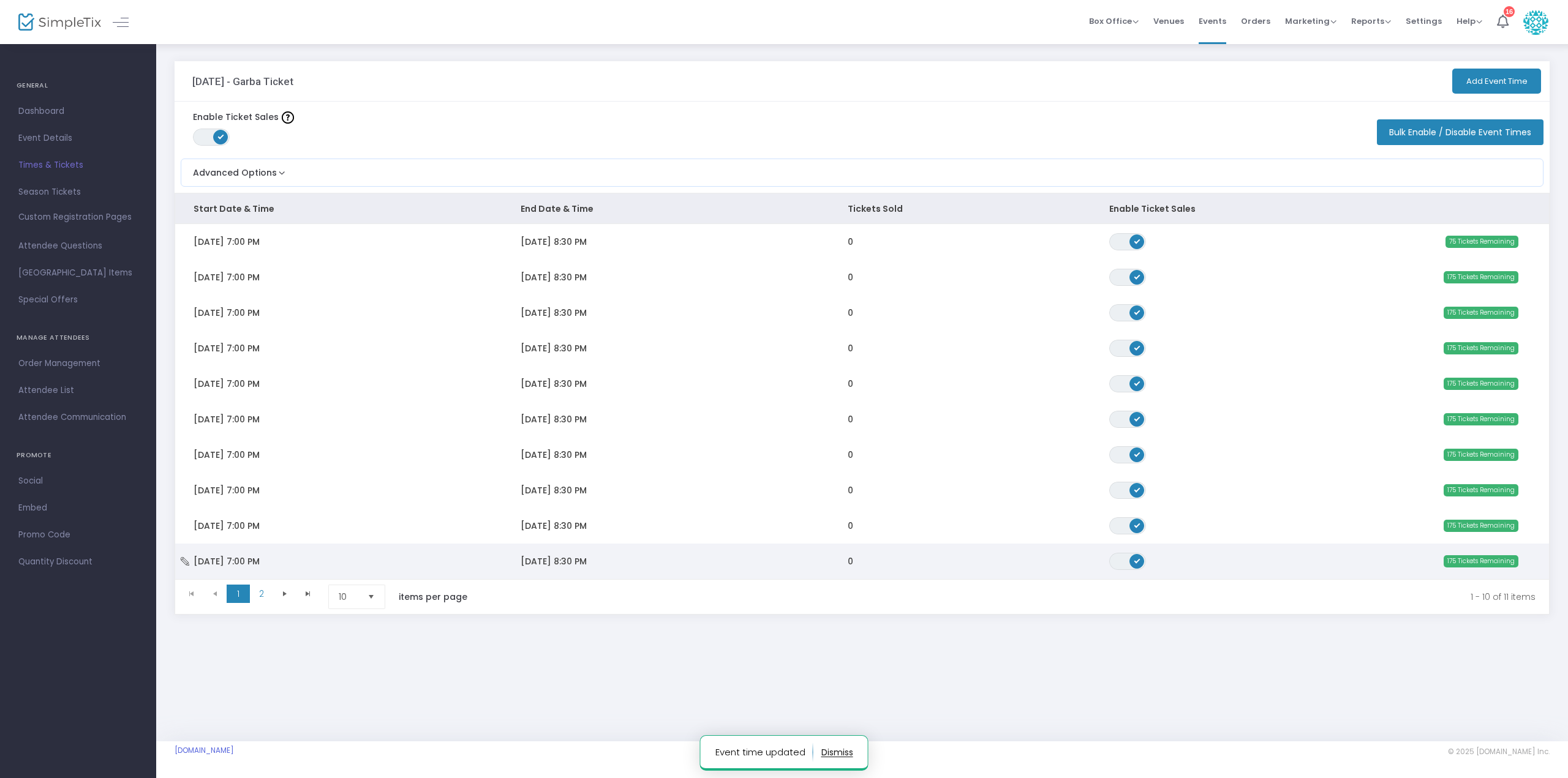
click at [638, 554] on td "[DATE] 8:30 PM" at bounding box center [666, 562] width 327 height 36
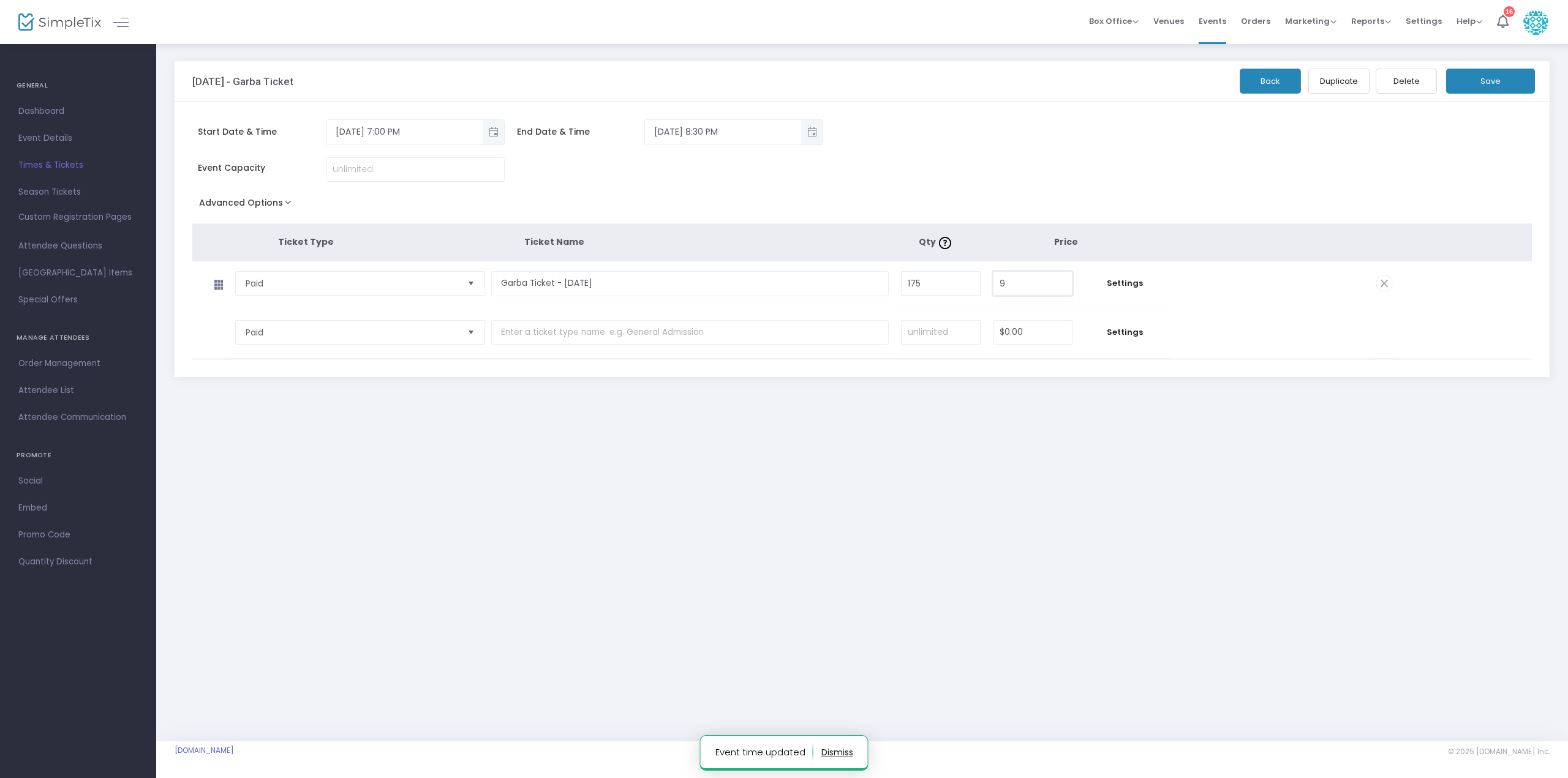
click at [1042, 281] on input "9" at bounding box center [1033, 283] width 79 height 24
type input "$10.00"
click at [1060, 207] on div "Advanced Options Event Time Title Mobile eTicket color #FFFFFF Venue Name * [DE…" at bounding box center [862, 205] width 1340 height 22
click at [1485, 86] on button "Save" at bounding box center [1490, 81] width 89 height 25
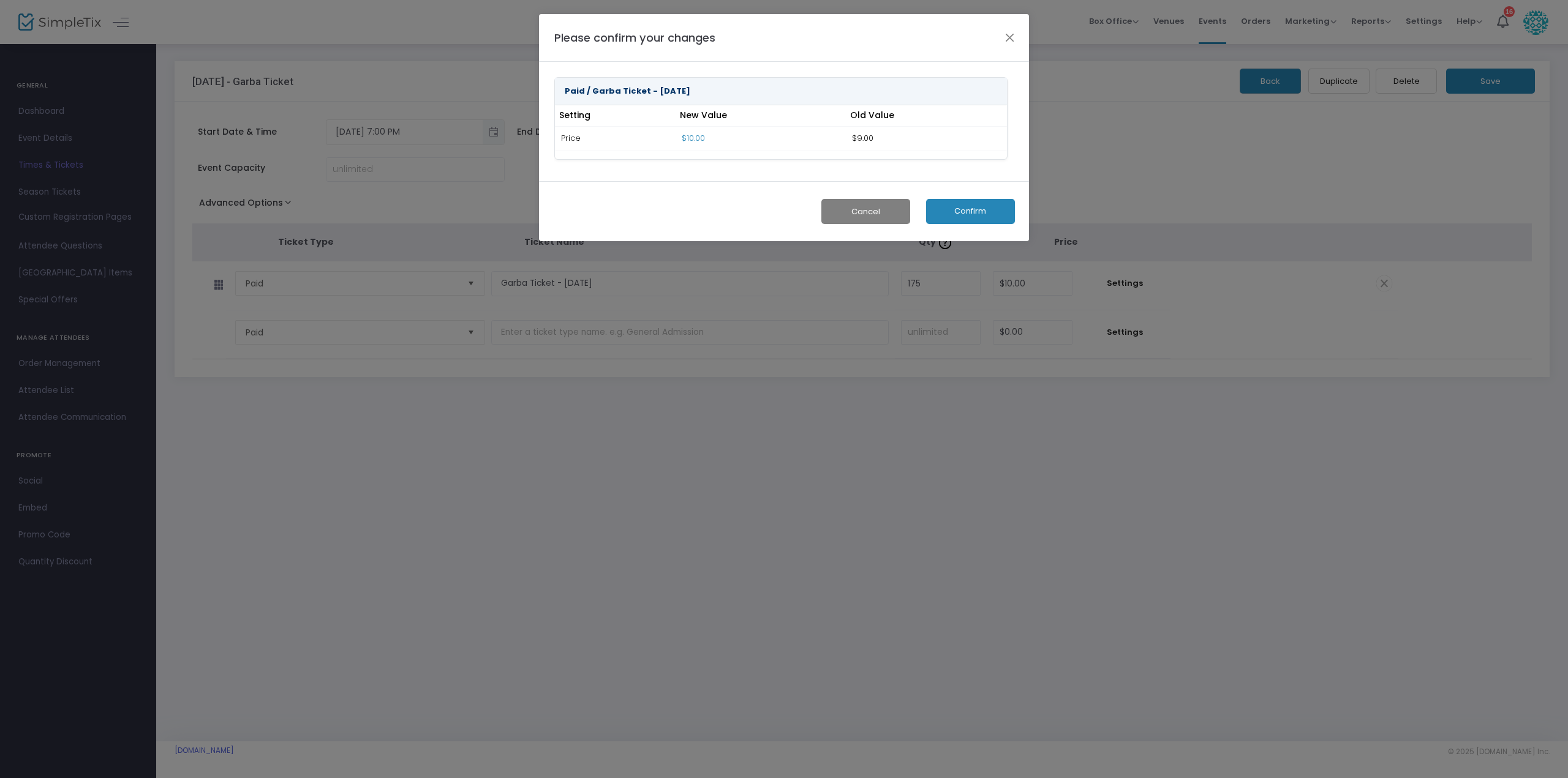
click at [984, 199] on button "Confirm" at bounding box center [971, 211] width 89 height 25
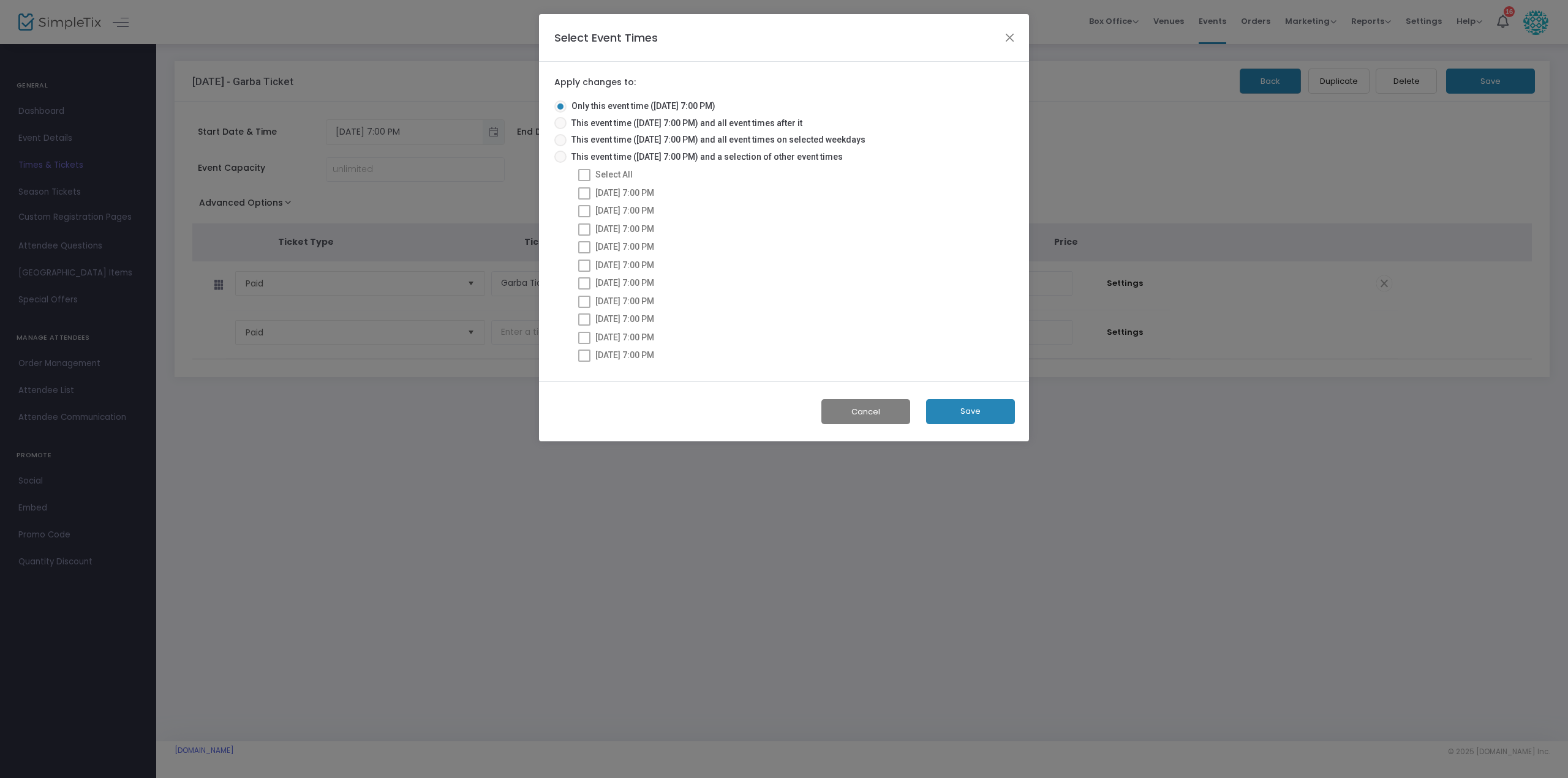
click at [963, 406] on button "Save" at bounding box center [971, 412] width 89 height 25
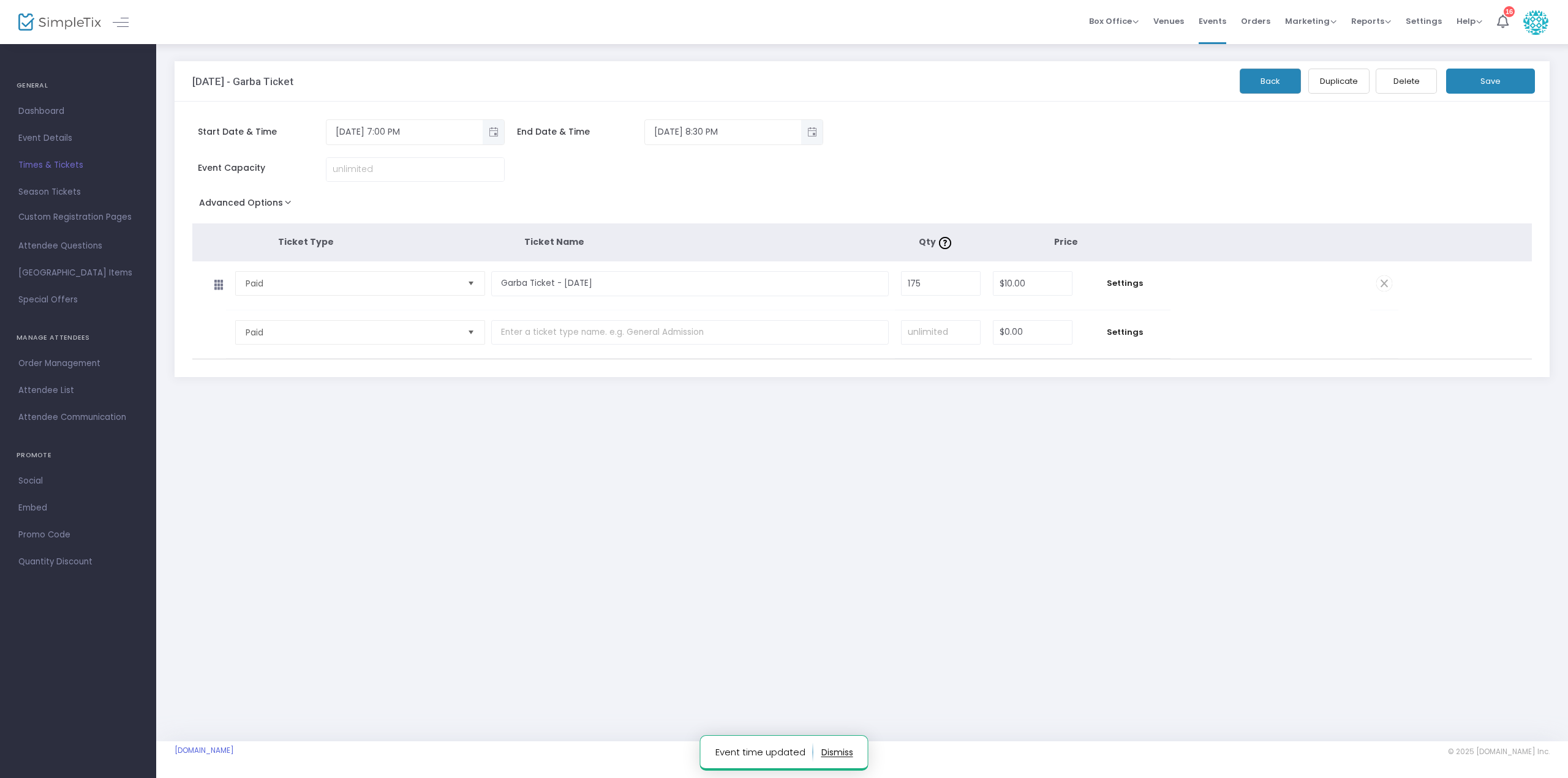
click at [1256, 84] on button "Back" at bounding box center [1271, 81] width 61 height 25
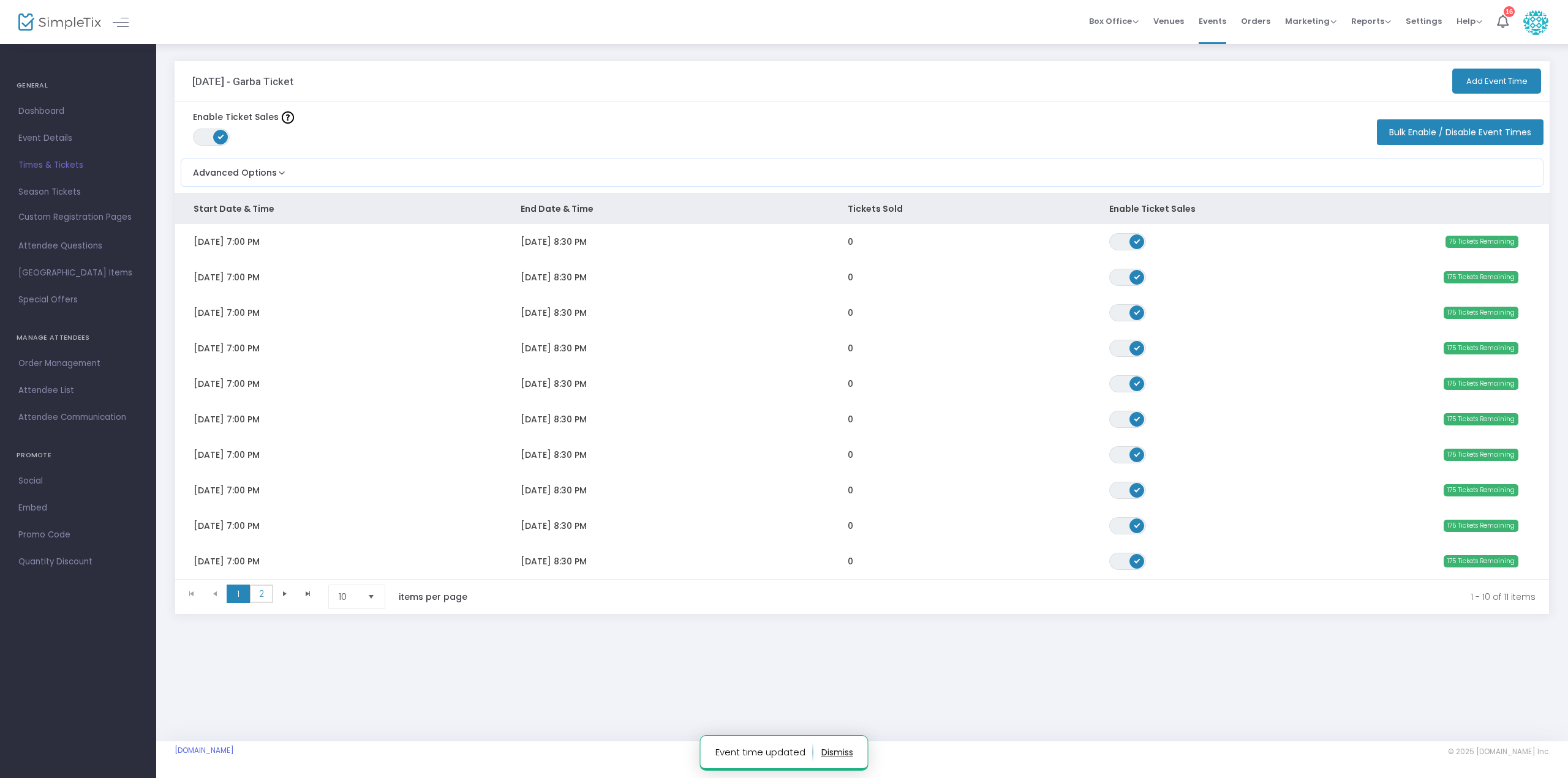
click at [262, 590] on span "2" at bounding box center [262, 594] width 24 height 19
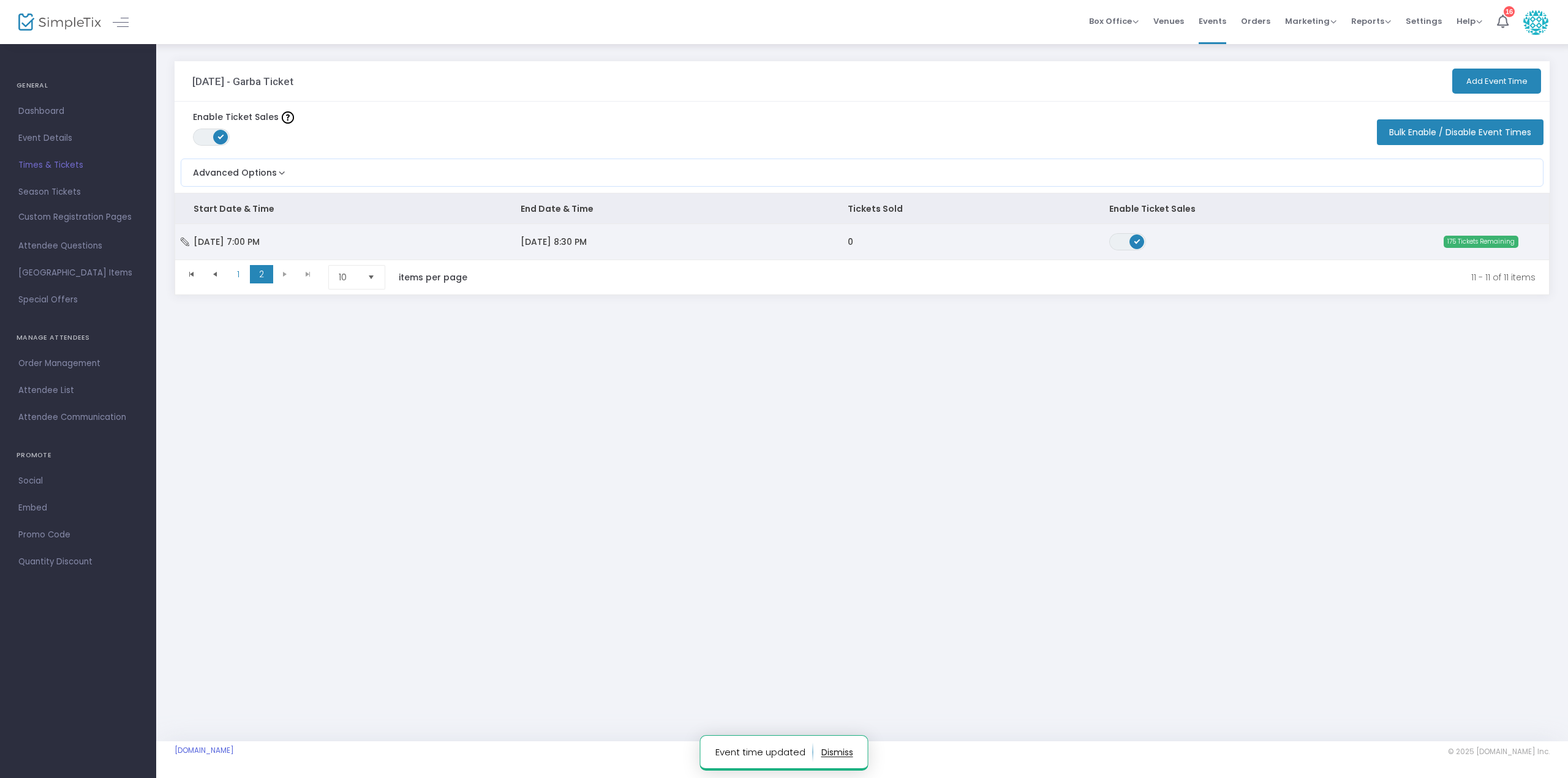
click at [1279, 231] on td "ON OFF" at bounding box center [1189, 242] width 196 height 36
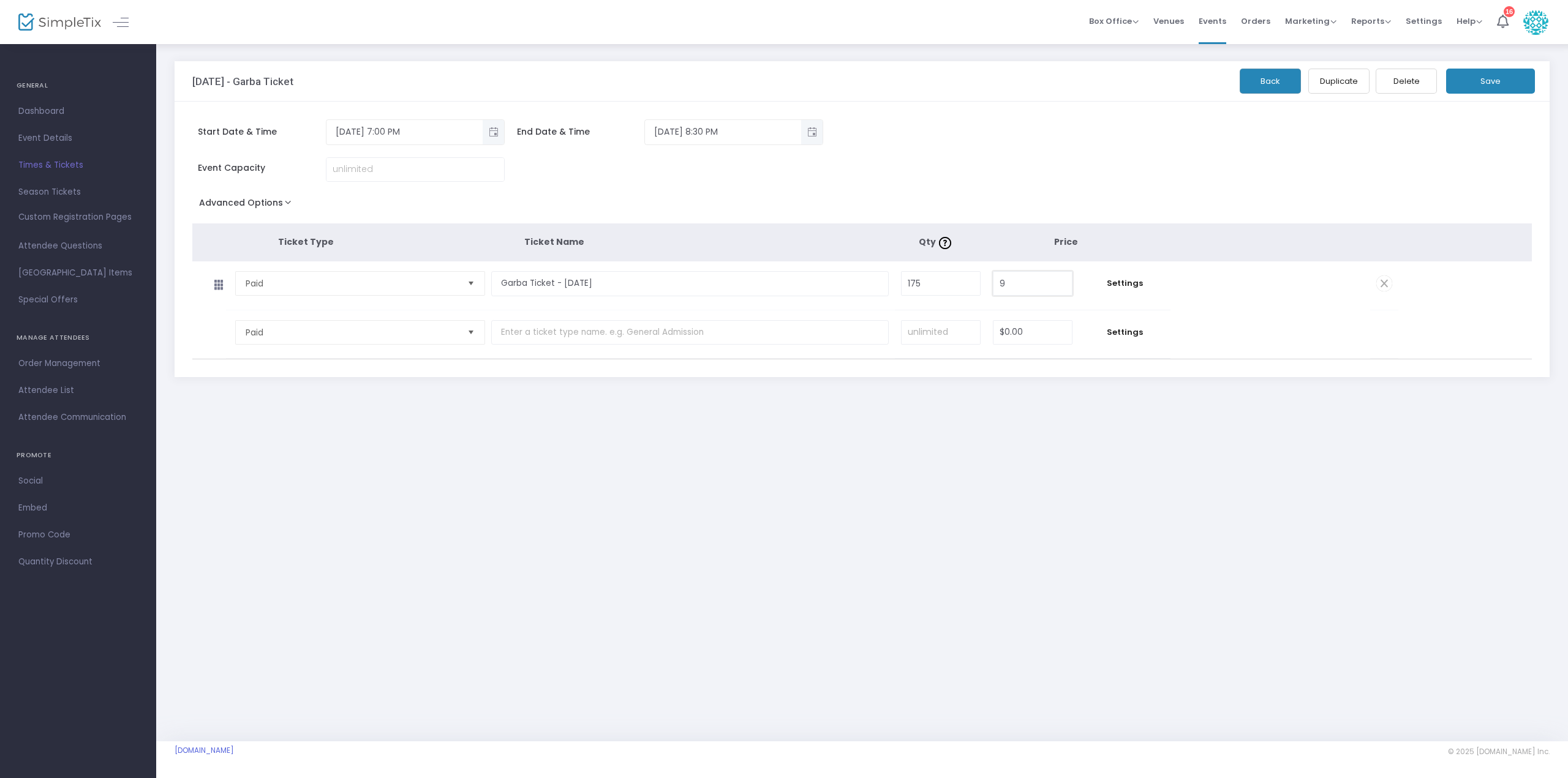
click at [1033, 283] on input "9" at bounding box center [1033, 283] width 79 height 24
type input "$10.00"
click at [1177, 184] on div "Start Date & Time [DATE] 7:00 PM End Date & Time [DATE] 8:30 PM Event Capacity …" at bounding box center [862, 239] width 1375 height 276
click at [1483, 80] on button "Save" at bounding box center [1490, 81] width 89 height 25
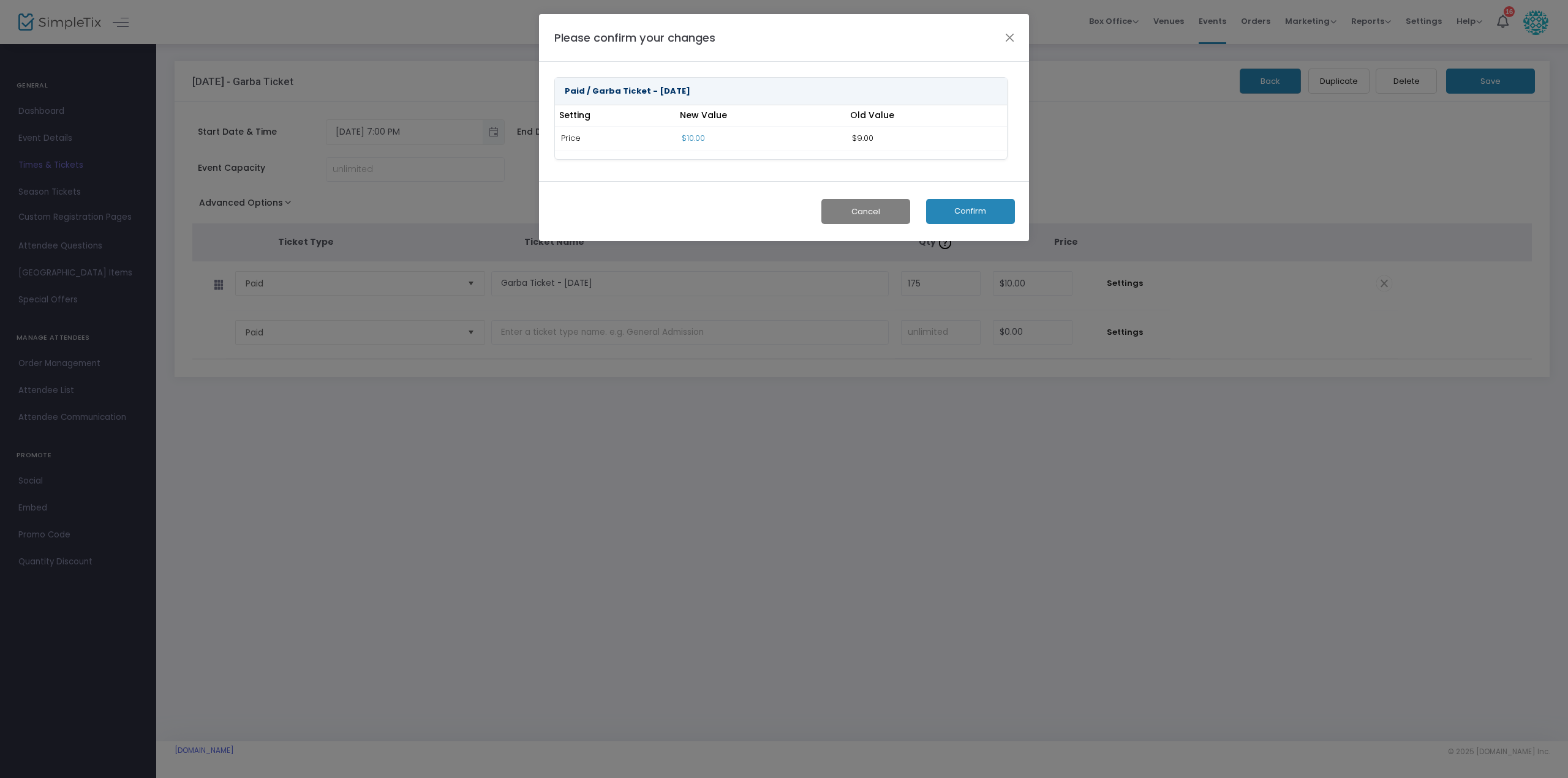
click at [968, 214] on button "Confirm" at bounding box center [971, 211] width 89 height 25
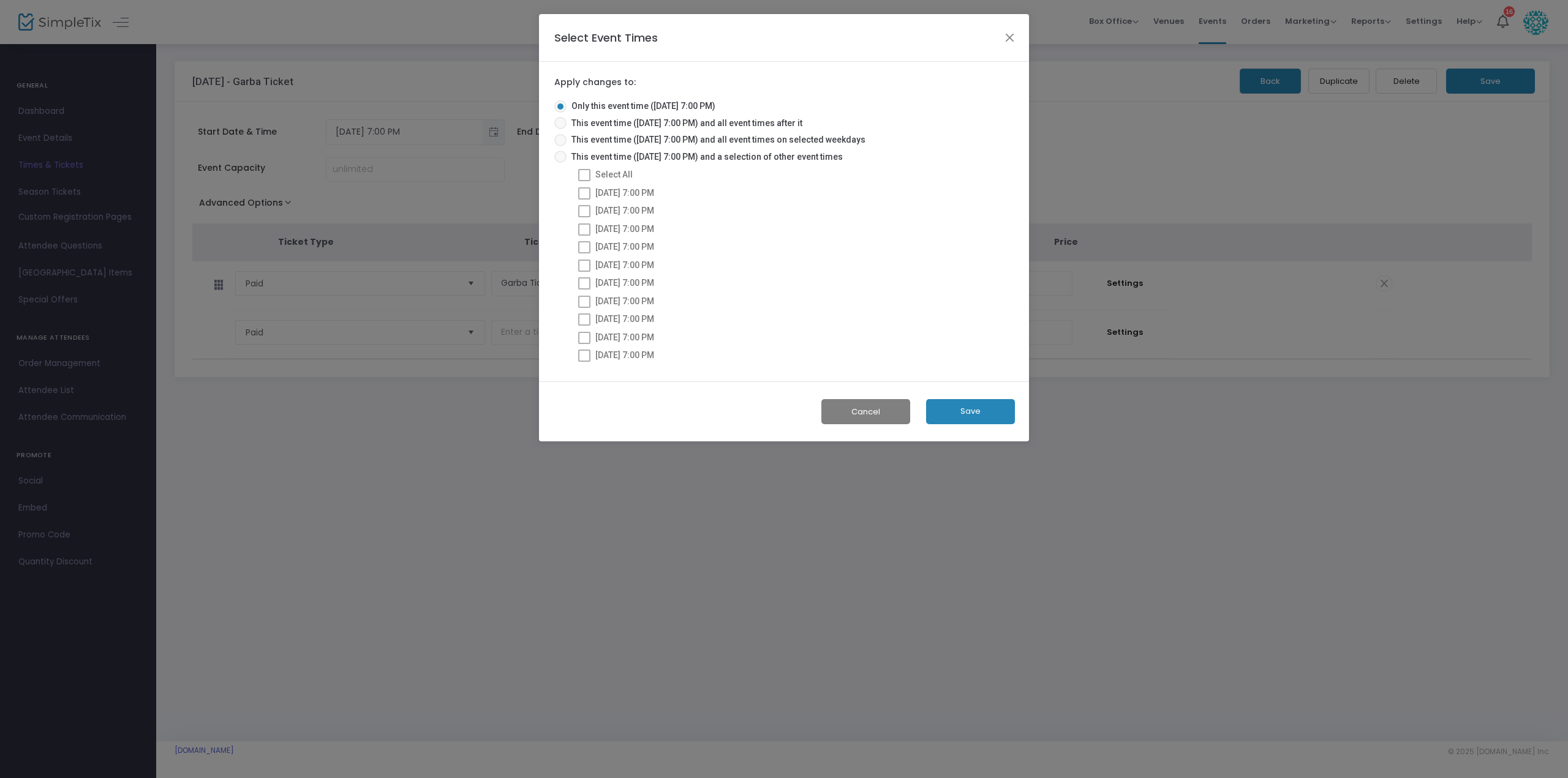
click at [956, 412] on button "Save" at bounding box center [971, 412] width 89 height 25
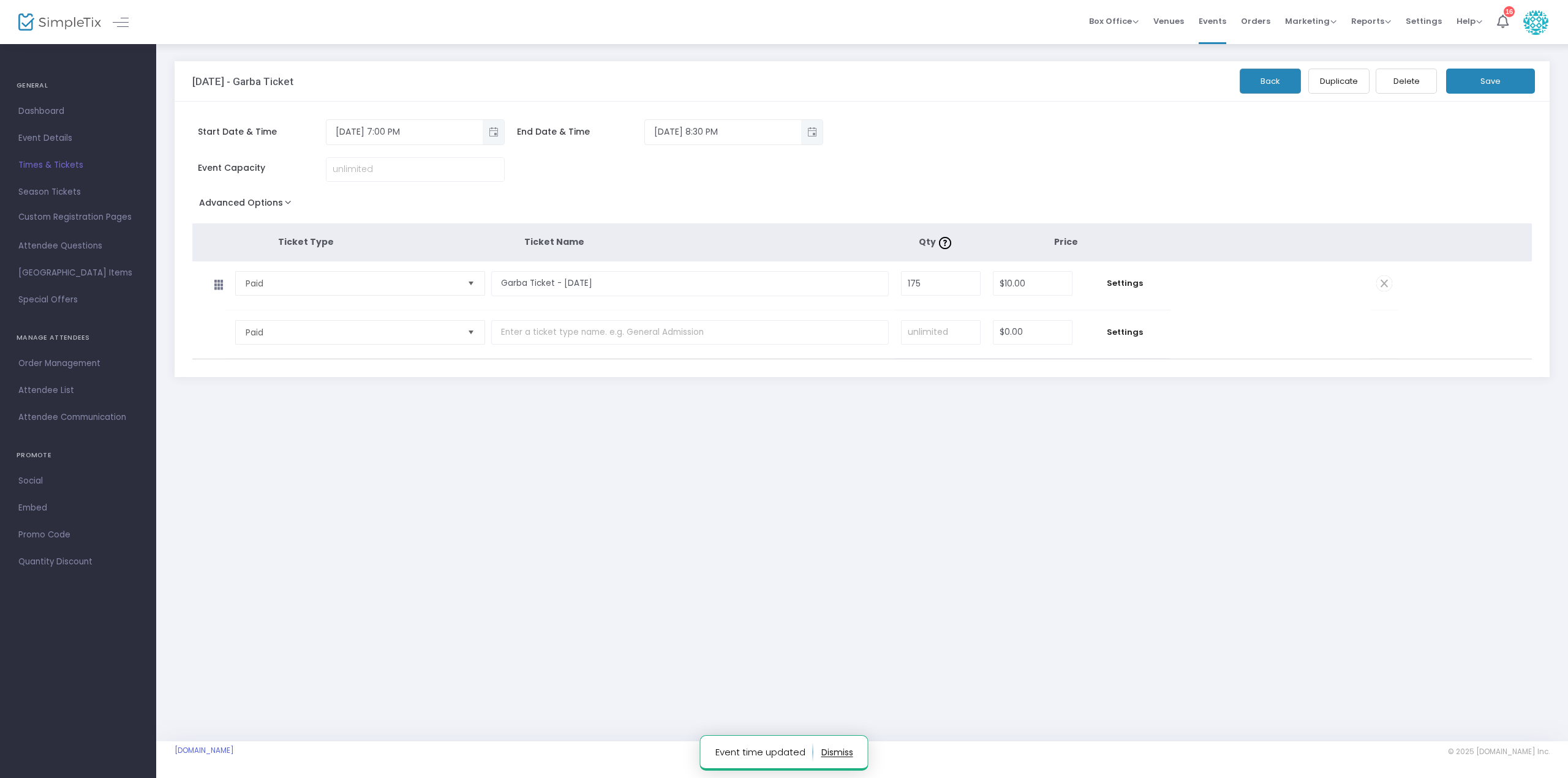
click at [1269, 84] on button "Back" at bounding box center [1271, 81] width 61 height 25
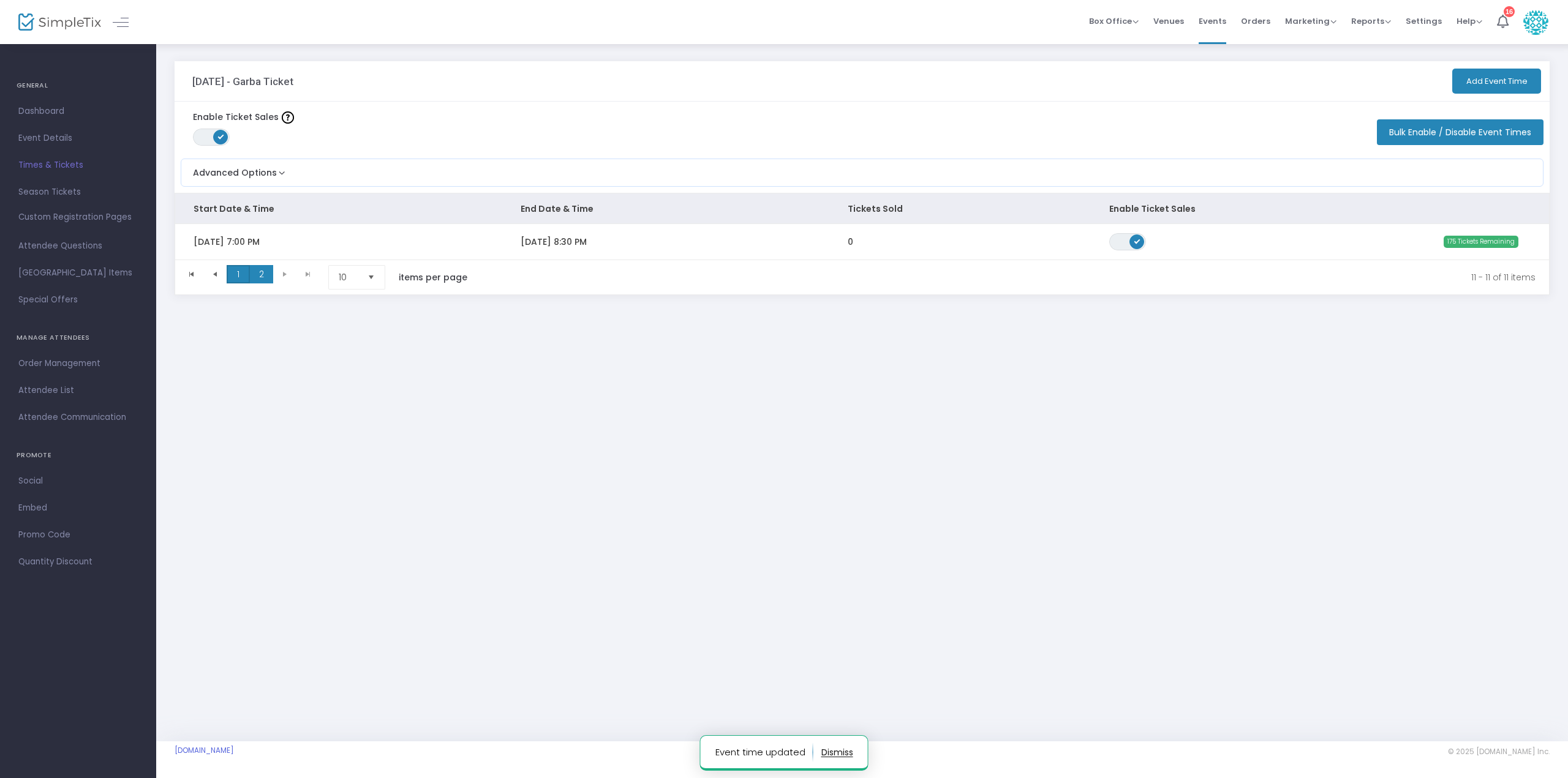
click at [238, 270] on span "1" at bounding box center [238, 274] width 24 height 19
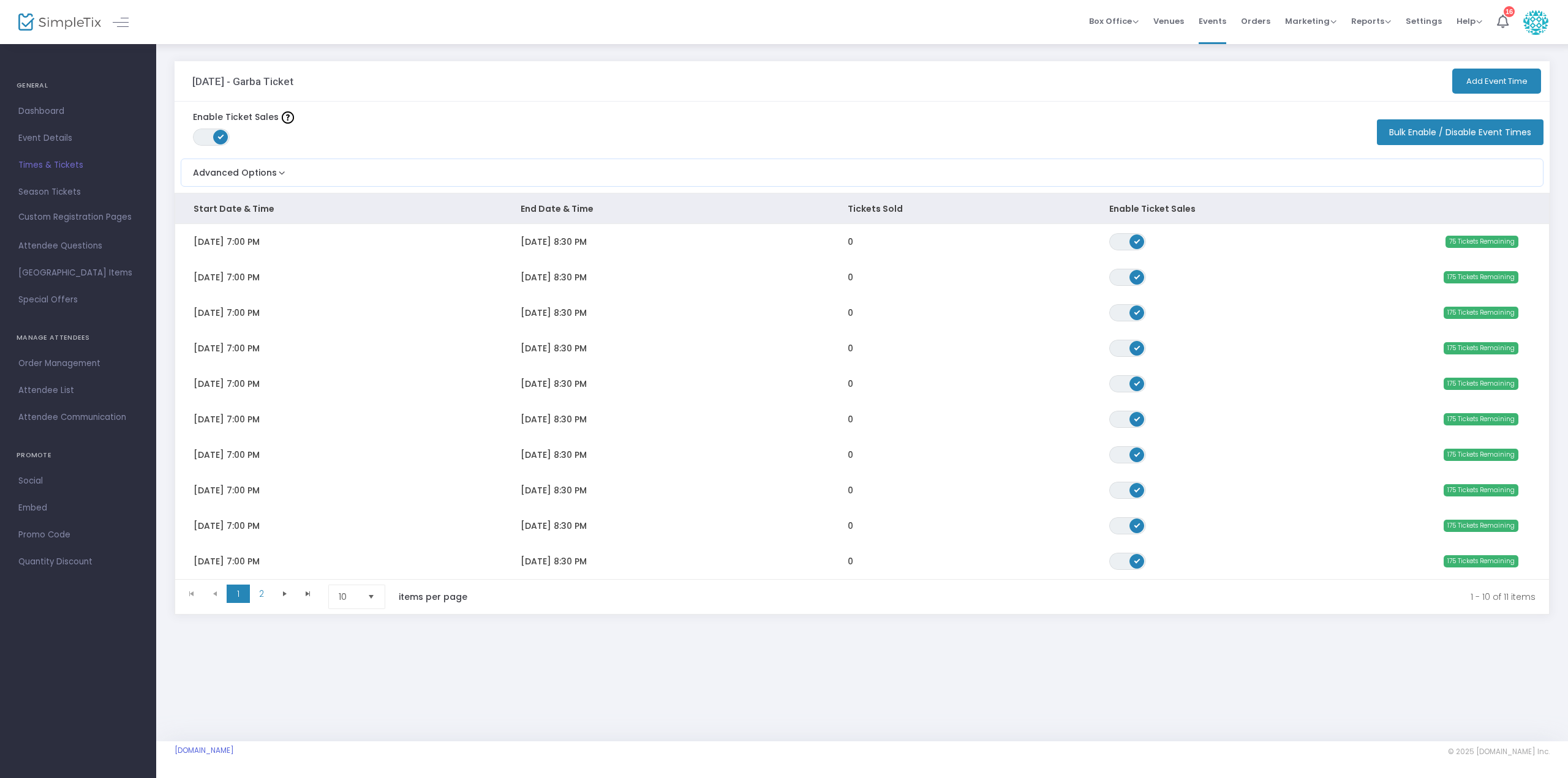
click at [61, 191] on span "Season Tickets" at bounding box center [78, 192] width 119 height 16
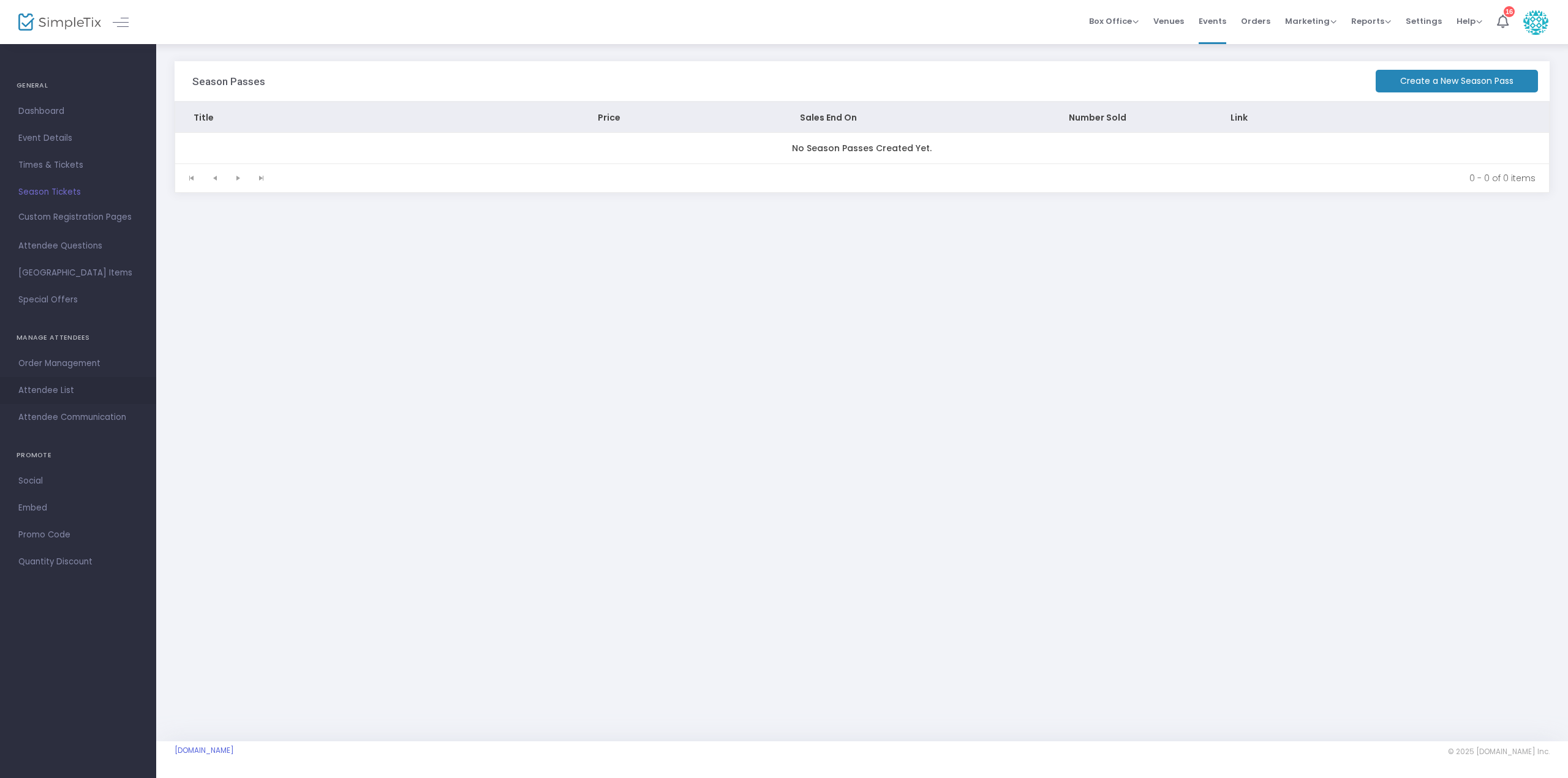
click at [93, 389] on span "Attendee List" at bounding box center [78, 391] width 119 height 16
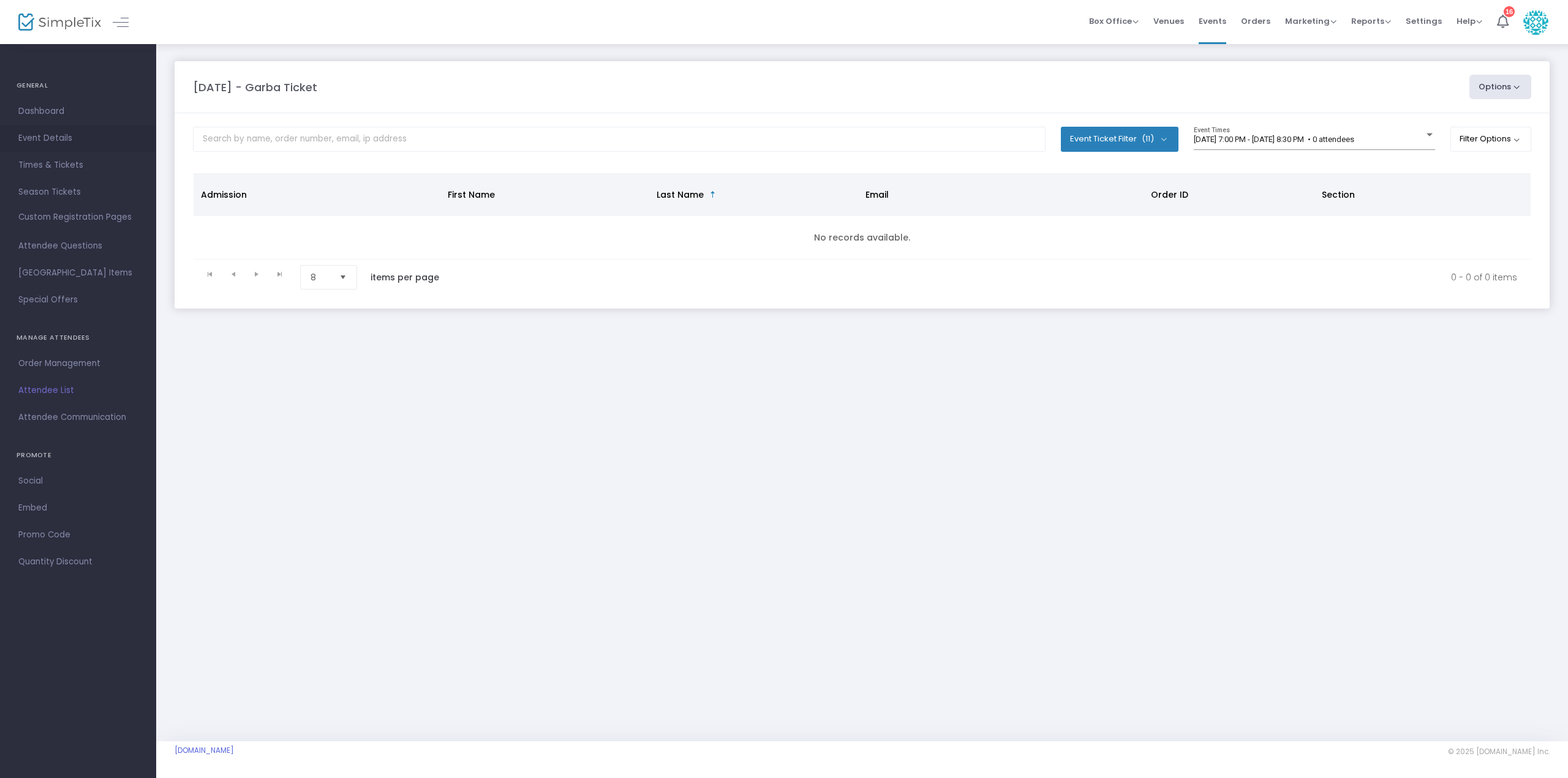
click at [88, 139] on span "Event Details" at bounding box center [78, 139] width 119 height 16
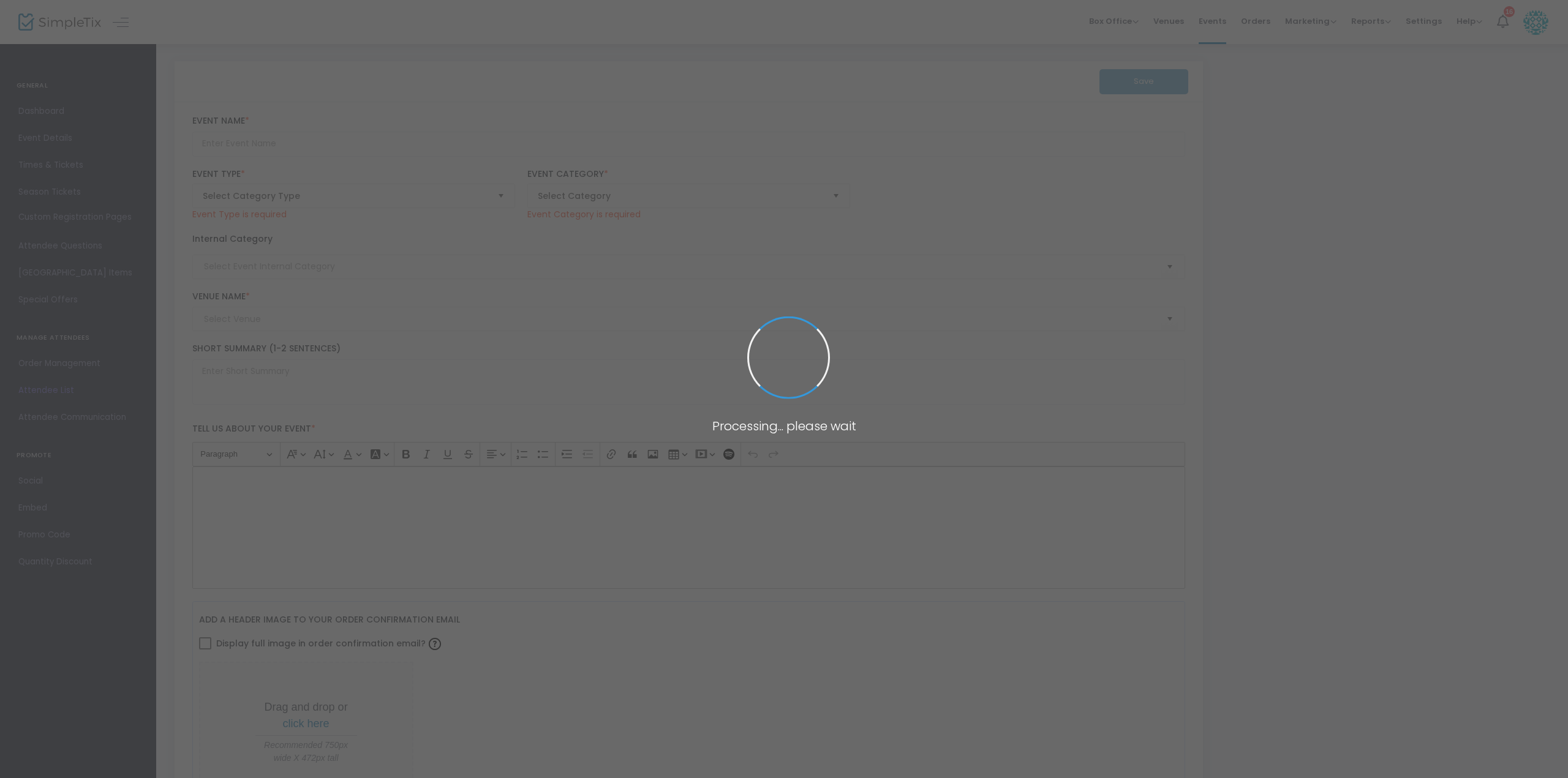
type input "[DATE] - Garba Ticket"
type textarea "Join us for Garba at [GEOGRAPHIC_DATA]! Kids must be aged [DEMOGRAPHIC_DATA]+ (…"
type input "Buy Tickets"
type input "[DEMOGRAPHIC_DATA] - [GEOGRAPHIC_DATA]"
